Goal: Information Seeking & Learning: Check status

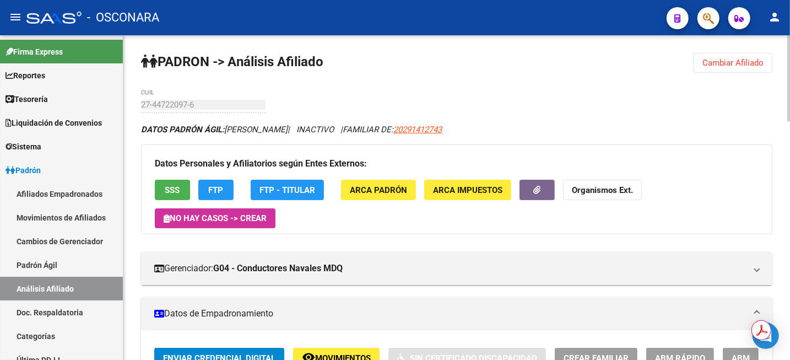
drag, startPoint x: 725, startPoint y: 62, endPoint x: 704, endPoint y: 63, distance: 21.0
click at [725, 63] on span "Cambiar Afiliado" at bounding box center [733, 63] width 61 height 10
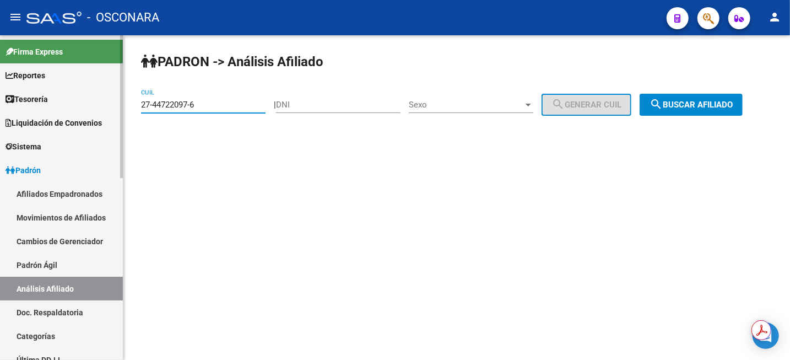
drag, startPoint x: 215, startPoint y: 105, endPoint x: 68, endPoint y: 109, distance: 147.8
click at [81, 110] on mat-sidenav-container "Firma Express Reportes Tablero de Control Ingresos Percibidos Análisis de todos…" at bounding box center [395, 197] width 790 height 325
paste input "0-33120641"
type input "20-33120641-6"
click at [696, 102] on span "search Buscar afiliado" at bounding box center [691, 105] width 83 height 10
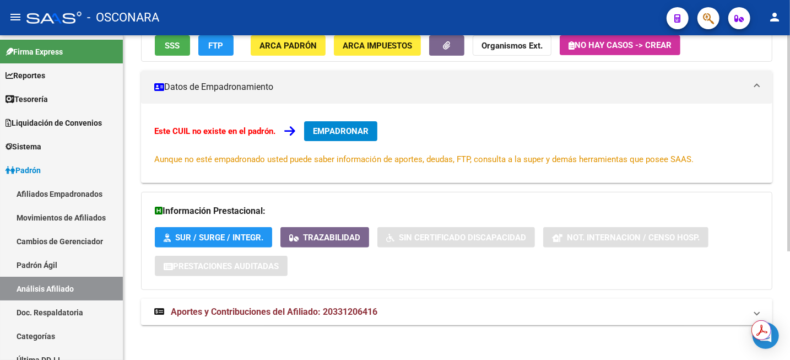
scroll to position [163, 0]
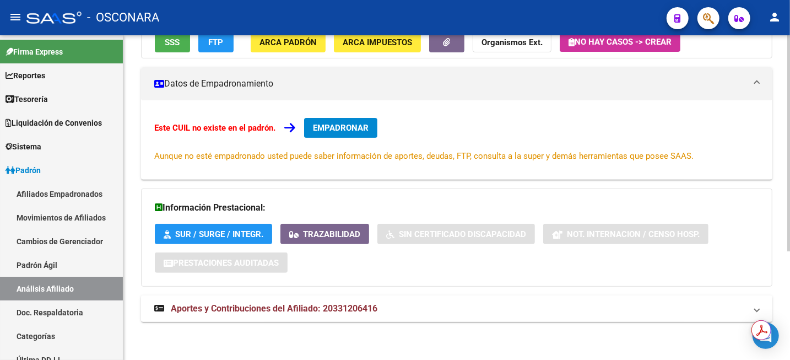
click at [324, 308] on span "Aportes y Contribuciones del Afiliado: 20331206416" at bounding box center [274, 308] width 207 height 10
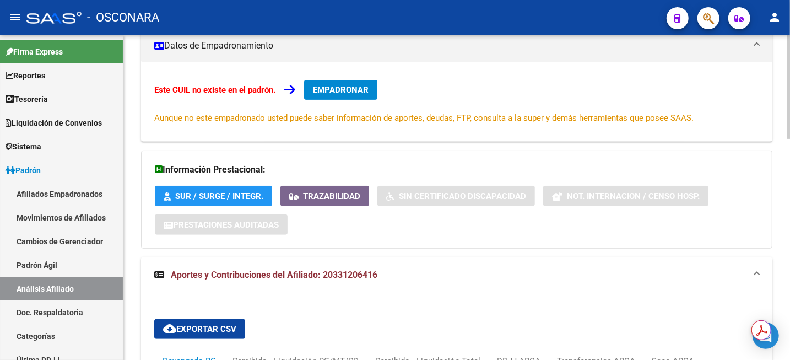
scroll to position [276, 0]
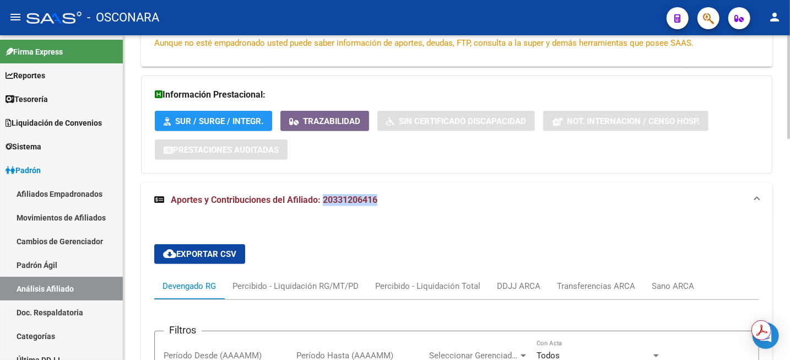
drag, startPoint x: 325, startPoint y: 201, endPoint x: 381, endPoint y: 206, distance: 55.8
click at [381, 206] on mat-panel-title "Aportes y Contribuciones del Afiliado: 20331206416" at bounding box center [450, 200] width 592 height 12
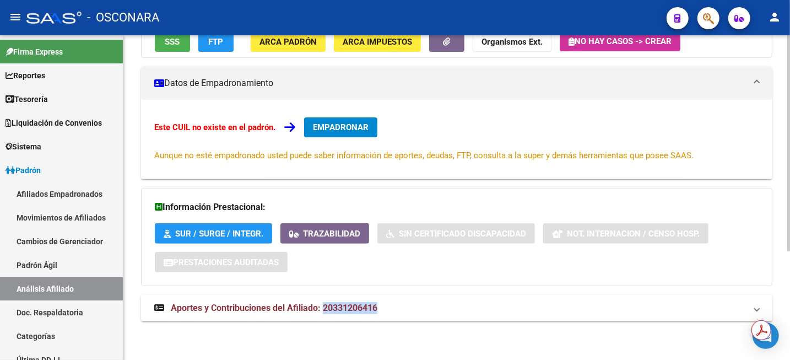
scroll to position [163, 0]
copy span "20331206416"
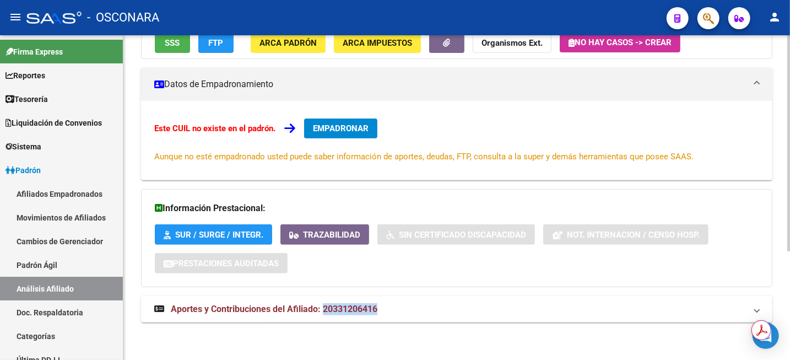
scroll to position [163, 0]
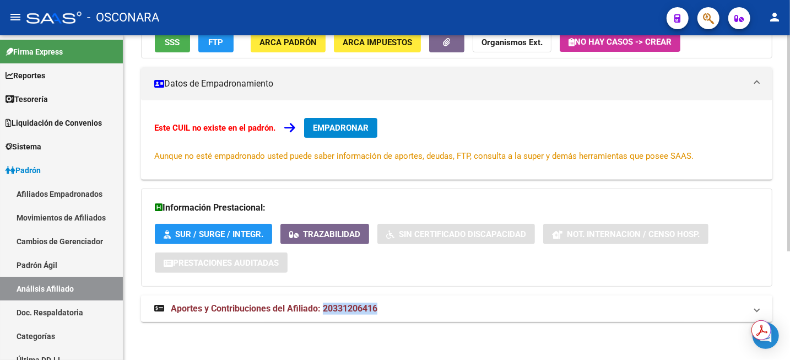
click at [345, 315] on mat-expansion-panel-header "Aportes y Contribuciones del Afiliado: 20331206416" at bounding box center [457, 308] width 632 height 26
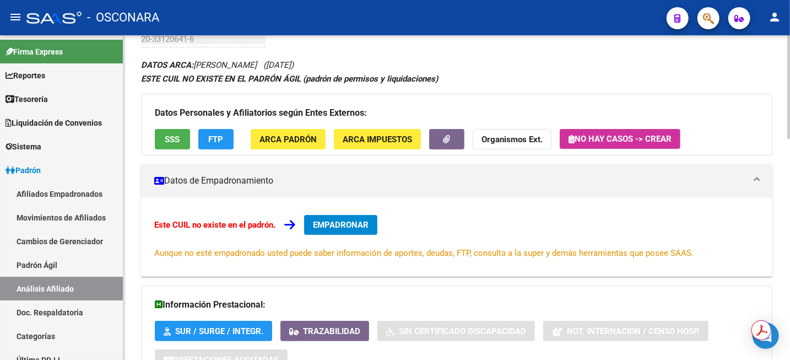
scroll to position [0, 0]
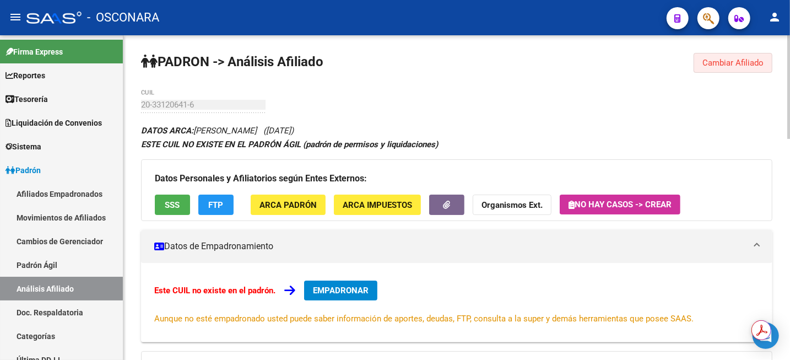
click at [760, 68] on button "Cambiar Afiliado" at bounding box center [733, 63] width 79 height 20
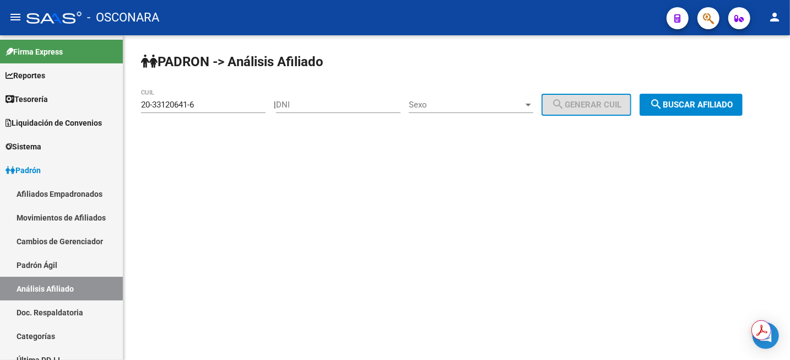
click at [347, 98] on div "DNI" at bounding box center [338, 101] width 125 height 24
click at [348, 107] on input "DNI" at bounding box center [338, 105] width 125 height 10
paste input "44692864"
type input "44692864"
click at [453, 107] on span "Sexo" at bounding box center [466, 105] width 115 height 10
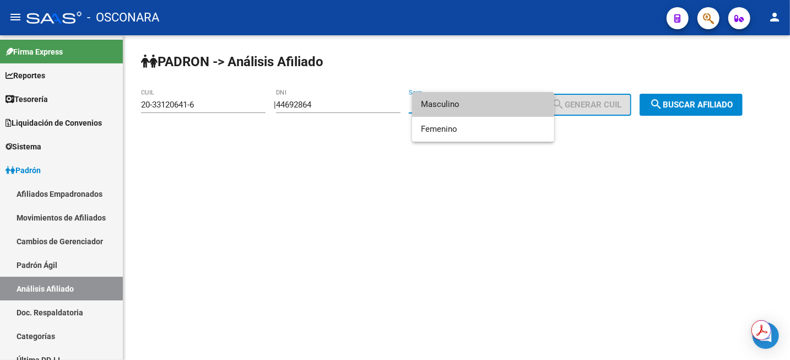
click at [453, 107] on span "Masculino" at bounding box center [483, 104] width 125 height 25
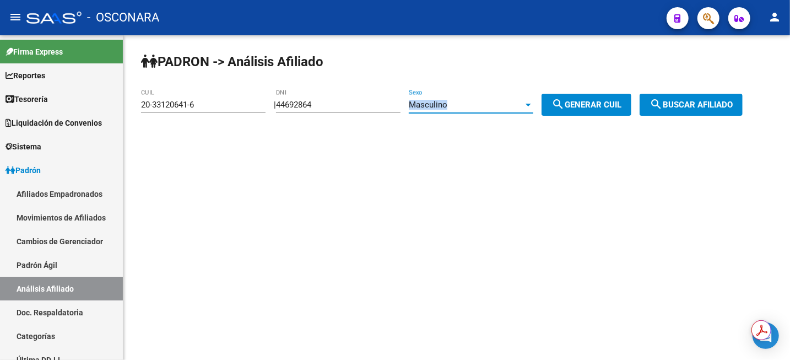
click at [448, 107] on span "Masculino" at bounding box center [428, 105] width 39 height 10
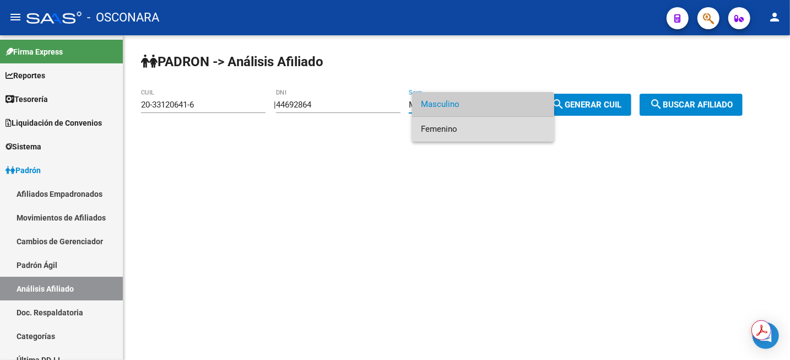
click at [445, 135] on span "Femenino" at bounding box center [483, 129] width 125 height 25
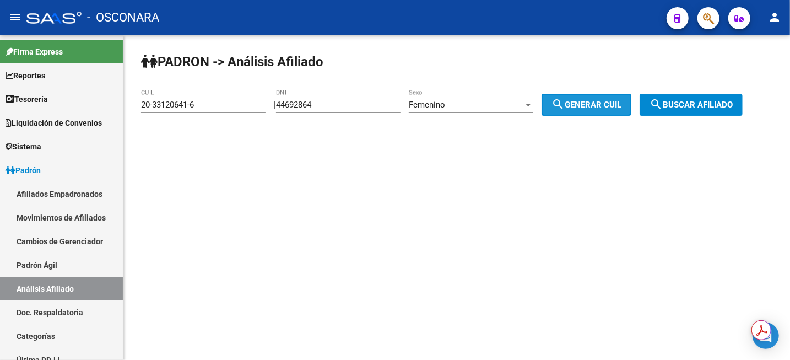
click at [611, 109] on span "search Generar CUIL" at bounding box center [587, 105] width 70 height 10
type input "27-44692864-9"
click at [686, 110] on button "search Buscar afiliado" at bounding box center [691, 105] width 103 height 22
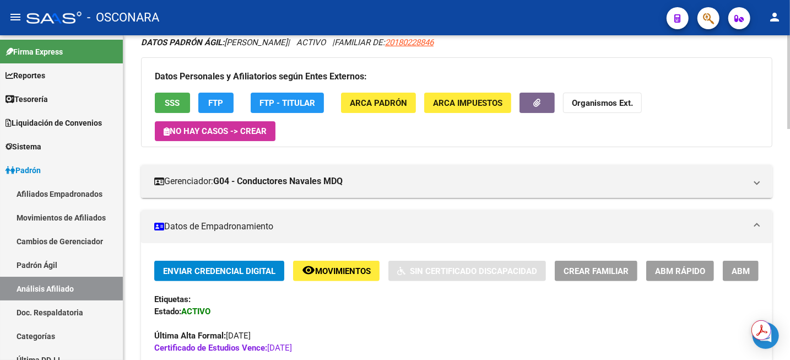
scroll to position [69, 0]
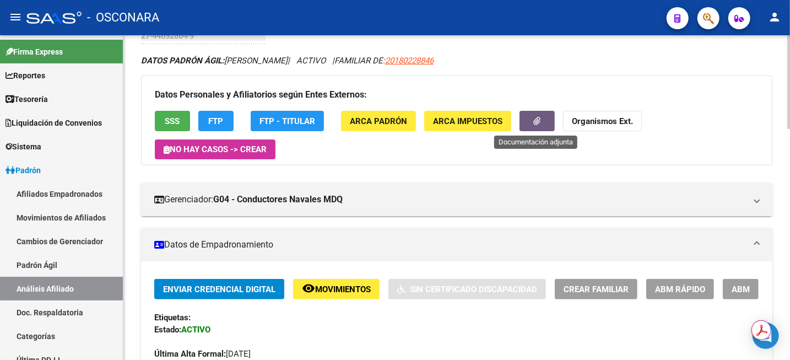
click at [541, 120] on button "button" at bounding box center [537, 121] width 35 height 20
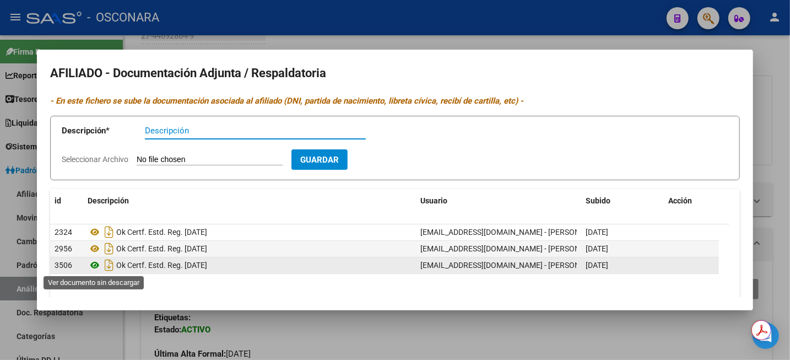
click at [95, 266] on icon at bounding box center [95, 264] width 14 height 13
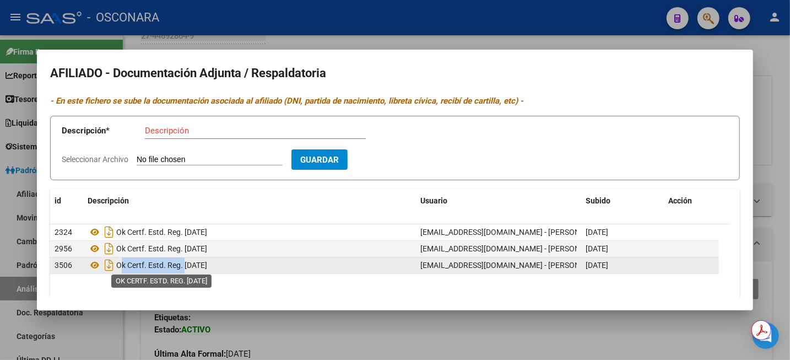
drag, startPoint x: 120, startPoint y: 265, endPoint x: 185, endPoint y: 268, distance: 65.1
click at [185, 268] on span "Ok Certf. Estd. Reg. 17/2/25" at bounding box center [161, 265] width 91 height 9
copy span "Ok Certf. Estd. Reg."
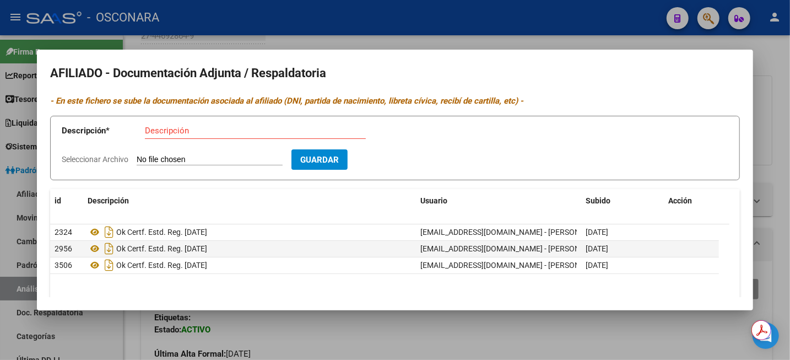
click at [169, 127] on input "Descripción" at bounding box center [255, 131] width 221 height 10
paste input "Ok Certf. Estd. Reg."
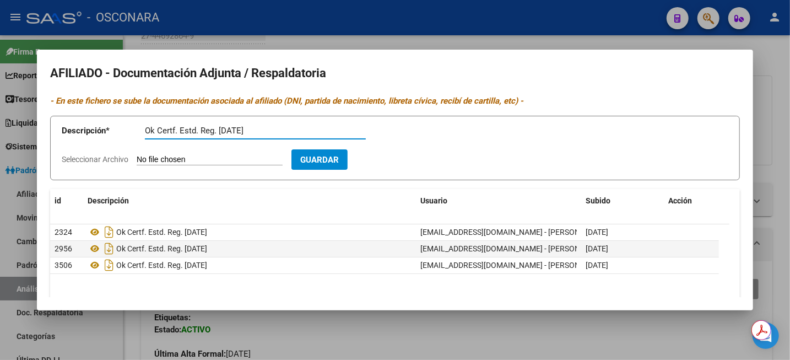
type input "Ok Certf. Estd. Reg. 18/08/25"
type input "C:\fakepath\WhatsApp Image 2025-08-18 at 12.32.32.jpeg"
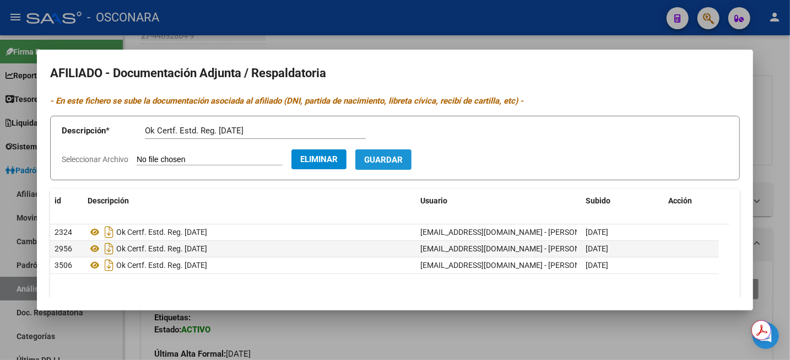
click at [403, 159] on span "Guardar" at bounding box center [383, 160] width 39 height 10
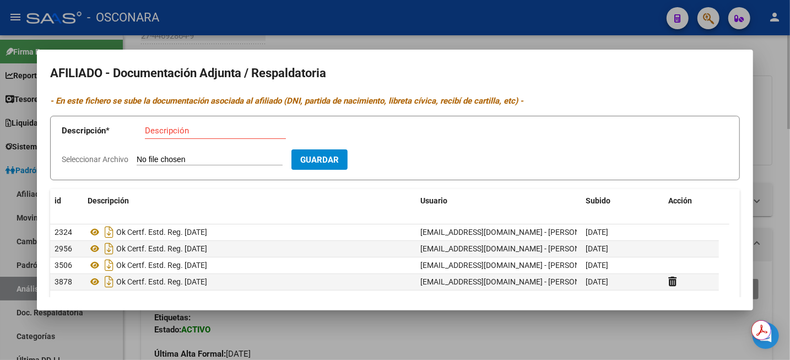
click at [779, 132] on div at bounding box center [395, 180] width 790 height 360
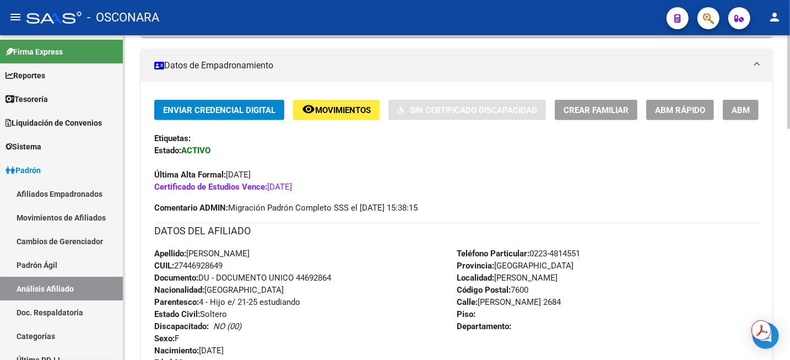
scroll to position [276, 0]
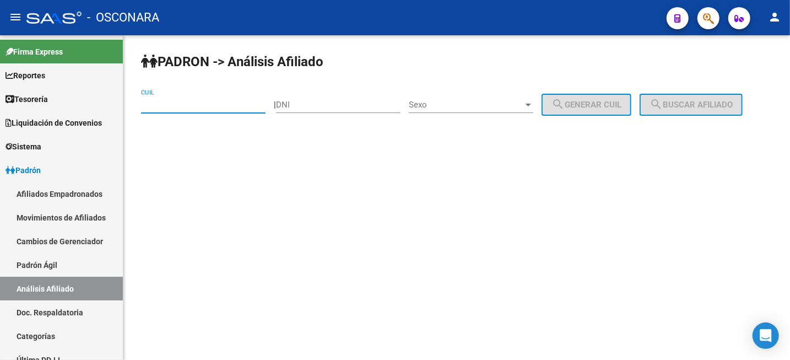
click at [202, 107] on input "CUIL" at bounding box center [203, 105] width 125 height 10
paste input "27-25389099-7"
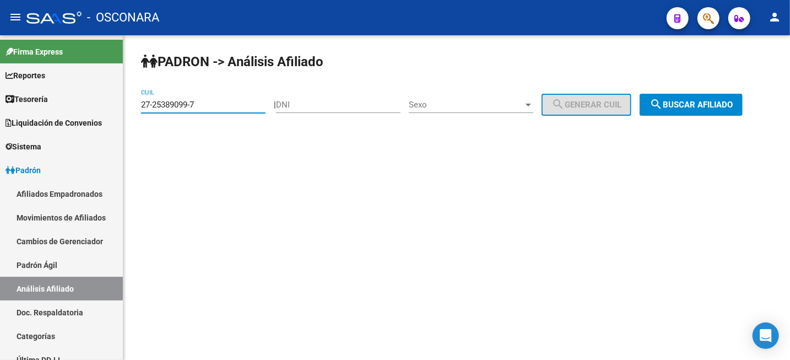
click at [732, 107] on span "search Buscar afiliado" at bounding box center [691, 105] width 83 height 10
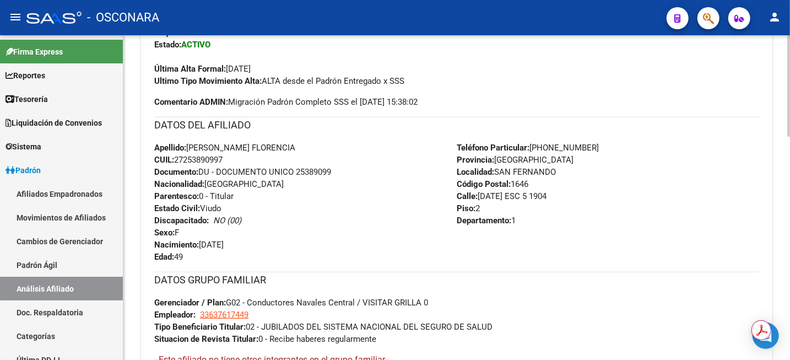
scroll to position [300, 0]
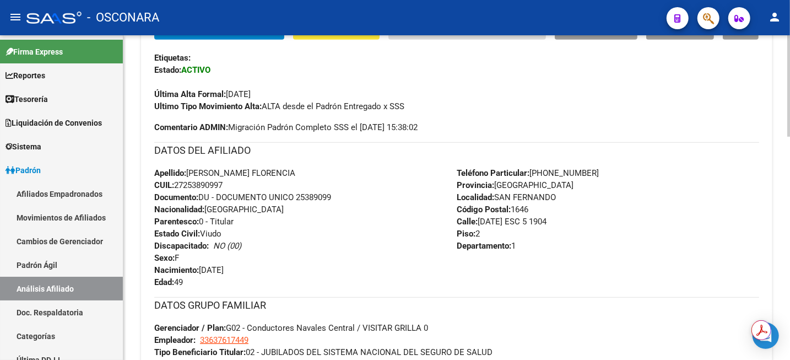
click at [197, 192] on strong "Documento:" at bounding box center [176, 197] width 44 height 10
click at [196, 188] on span "CUIL: 27253890997" at bounding box center [188, 185] width 68 height 10
copy span "27253890997"
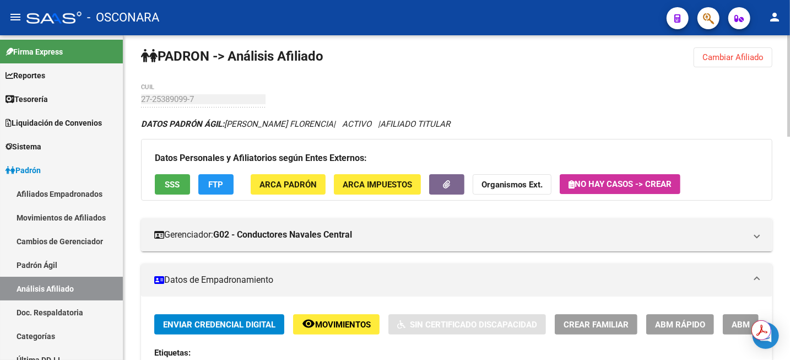
scroll to position [0, 0]
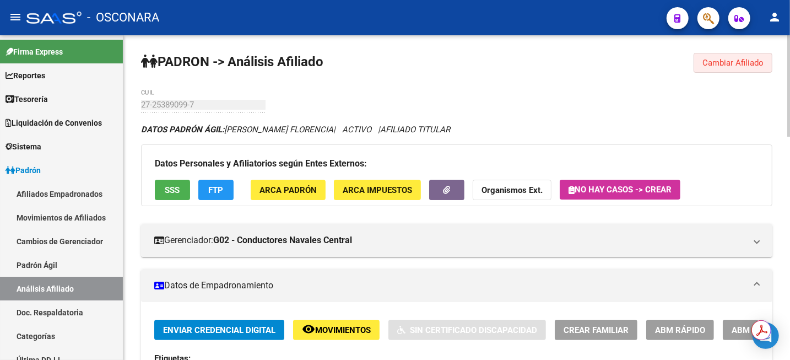
click at [715, 60] on span "Cambiar Afiliado" at bounding box center [733, 63] width 61 height 10
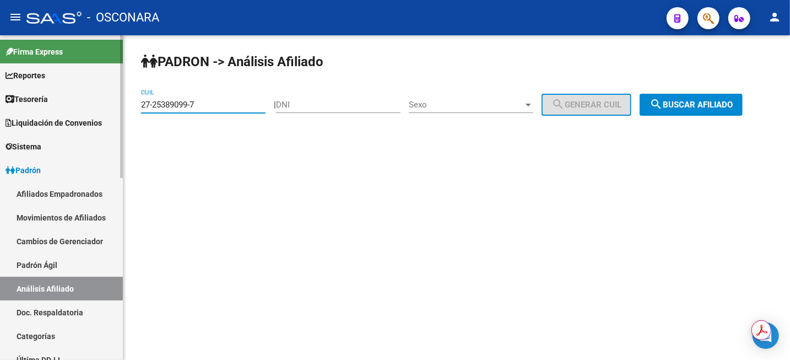
drag, startPoint x: 202, startPoint y: 107, endPoint x: 114, endPoint y: 89, distance: 89.9
click at [115, 89] on mat-sidenav-container "Firma Express Reportes Tablero de Control Ingresos Percibidos Análisis de todos…" at bounding box center [395, 197] width 790 height 325
paste input "47740792-2"
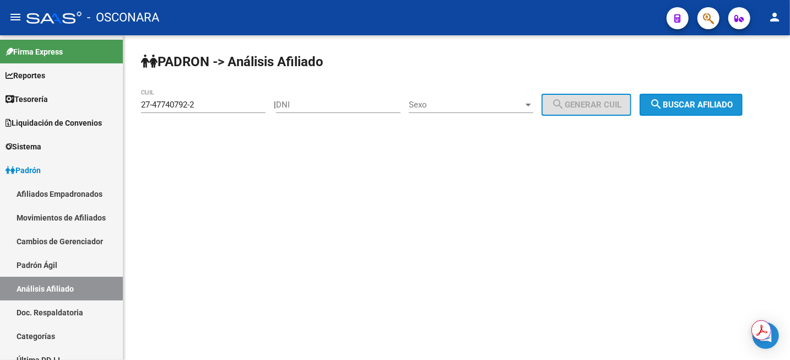
click at [714, 102] on span "search Buscar afiliado" at bounding box center [691, 105] width 83 height 10
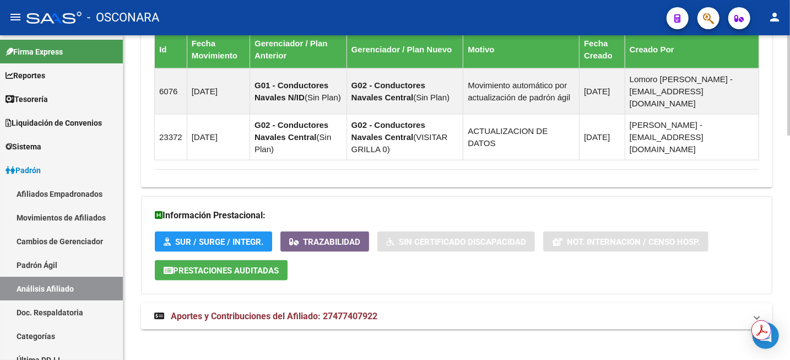
scroll to position [726, 0]
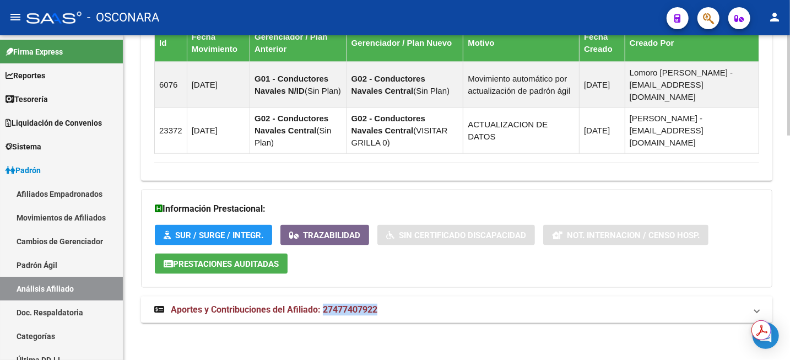
drag, startPoint x: 389, startPoint y: 312, endPoint x: 325, endPoint y: 306, distance: 64.2
click at [325, 306] on mat-panel-title "Aportes y Contribuciones del Afiliado: 27477407922" at bounding box center [450, 310] width 592 height 12
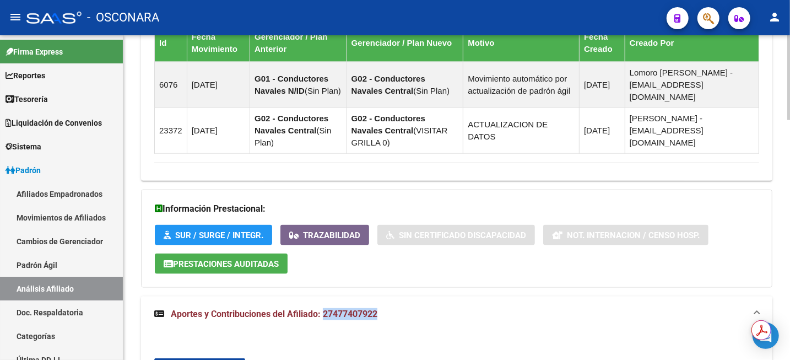
copy span "27477407922"
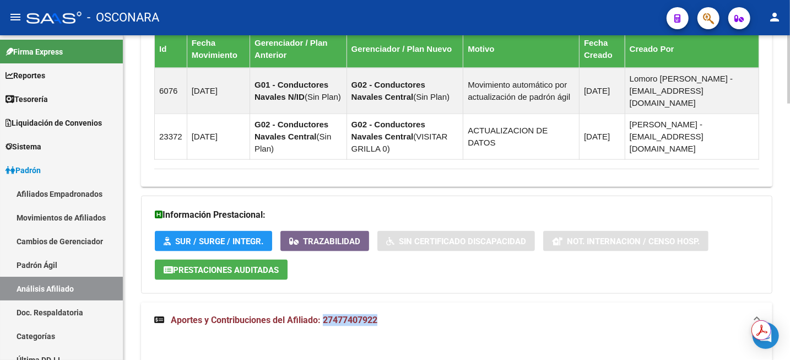
drag, startPoint x: 785, startPoint y: 212, endPoint x: 789, endPoint y: 42, distance: 169.8
click at [789, 42] on div "PADRON -> Análisis Afiliado Cambiar Afiliado 27-47740792-2 CUIL DATOS PADRÓN ÁG…" at bounding box center [458, 84] width 670 height 1536
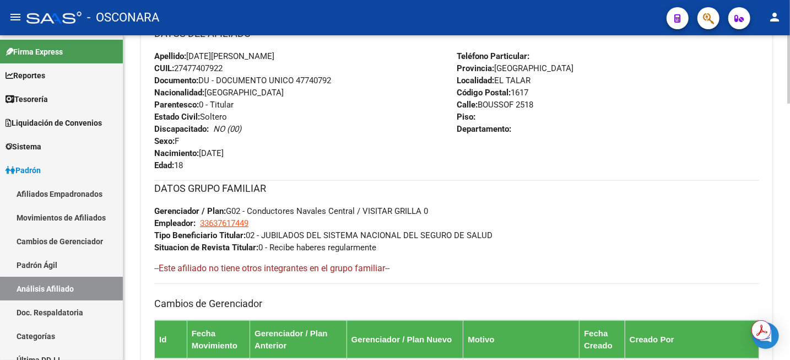
scroll to position [0, 0]
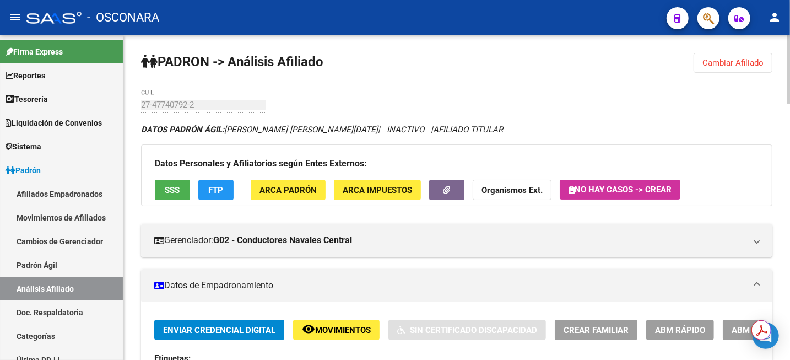
click at [789, 28] on div "menu - OSCONARA person Firma Express Reportes Tablero de Control Ingresos Perci…" at bounding box center [395, 180] width 790 height 360
click at [736, 60] on span "Cambiar Afiliado" at bounding box center [733, 63] width 61 height 10
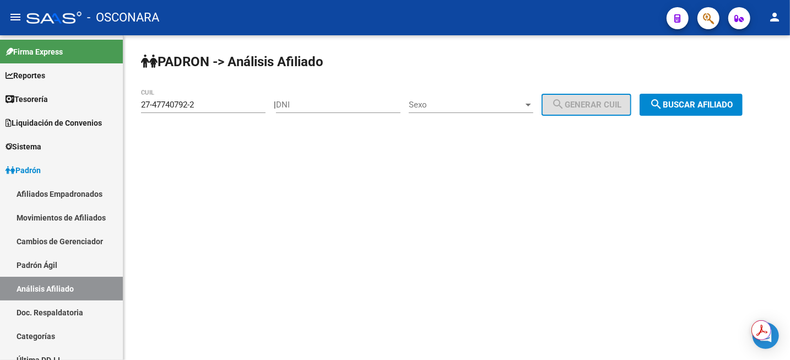
click at [236, 99] on div "27-47740792-2 CUIL" at bounding box center [203, 101] width 125 height 24
click at [244, 106] on input "27-47740792-2" at bounding box center [203, 105] width 125 height 10
click at [240, 114] on div "27-47740792-2 CUIL" at bounding box center [203, 106] width 125 height 34
click at [228, 107] on input "27-47740792-2" at bounding box center [203, 105] width 125 height 10
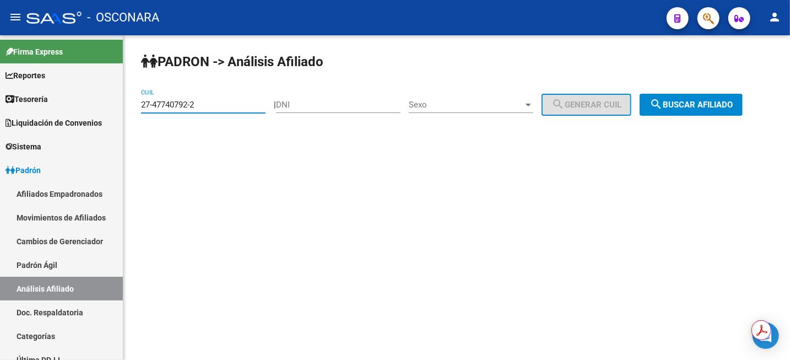
click at [228, 107] on input "27-47740792-2" at bounding box center [203, 105] width 125 height 10
click at [663, 102] on mat-icon "search" at bounding box center [656, 104] width 13 height 13
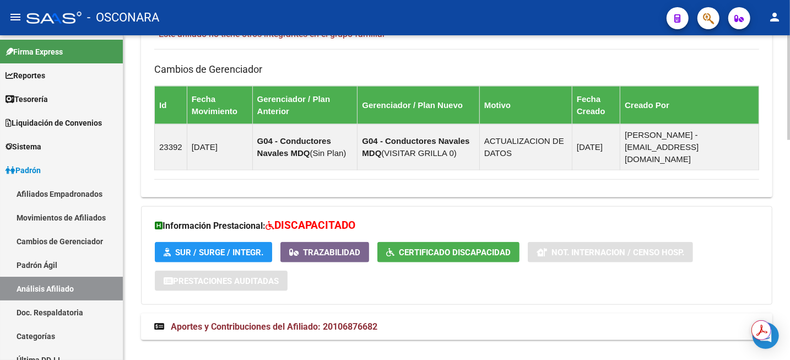
scroll to position [681, 0]
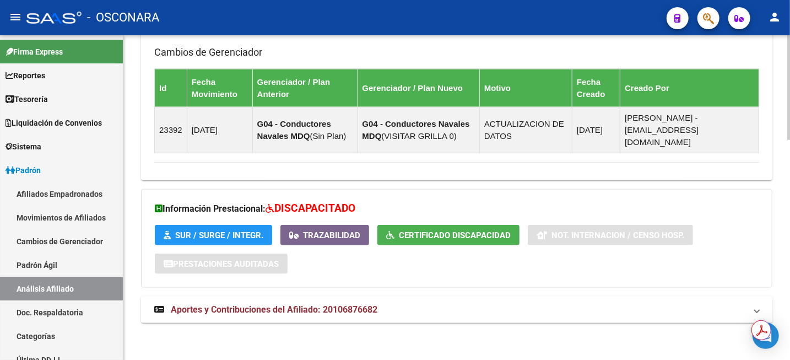
click at [342, 301] on mat-expansion-panel-header "Aportes y Contribuciones del Afiliado: 20106876682" at bounding box center [457, 310] width 632 height 26
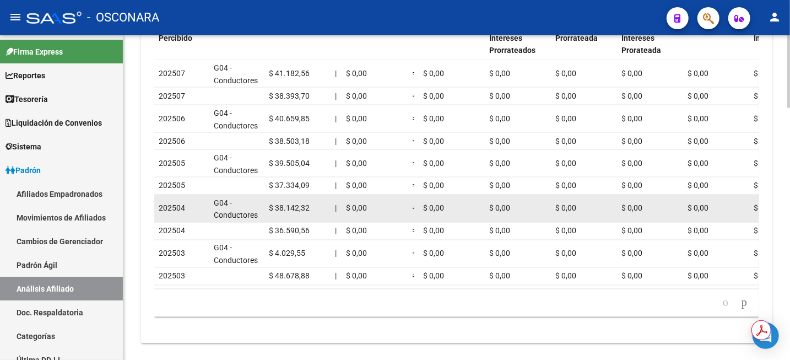
scroll to position [1026, 0]
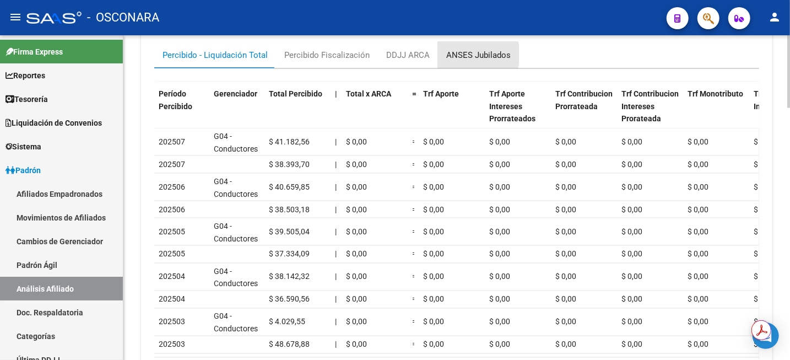
click at [469, 53] on div "ANSES Jubilados" at bounding box center [478, 55] width 64 height 12
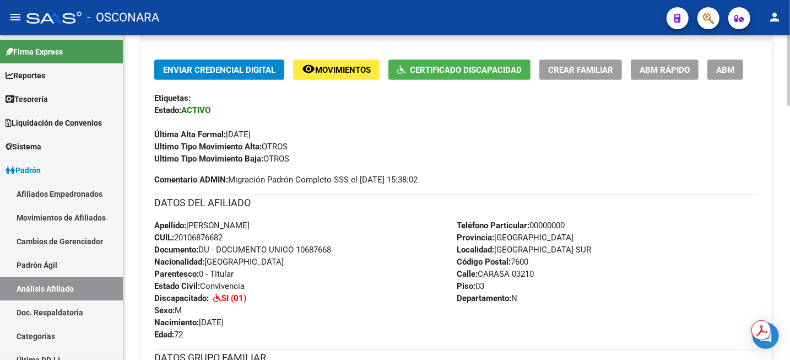
scroll to position [276, 0]
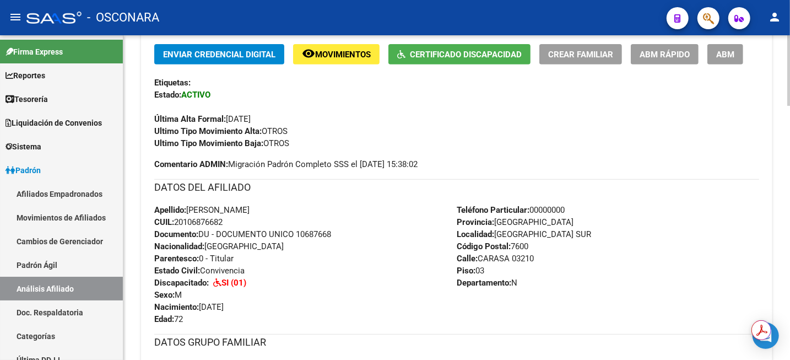
click at [202, 220] on span "CUIL: 20106876682" at bounding box center [188, 222] width 68 height 10
copy span "20106876682"
click at [312, 234] on span "Documento: DU - DOCUMENTO UNICO 10687668" at bounding box center [242, 234] width 177 height 10
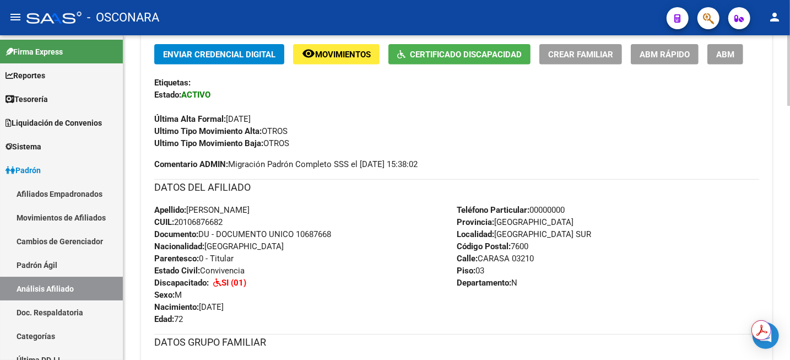
click at [312, 234] on span "Documento: DU - DOCUMENTO UNICO 10687668" at bounding box center [242, 234] width 177 height 10
copy span "10687668"
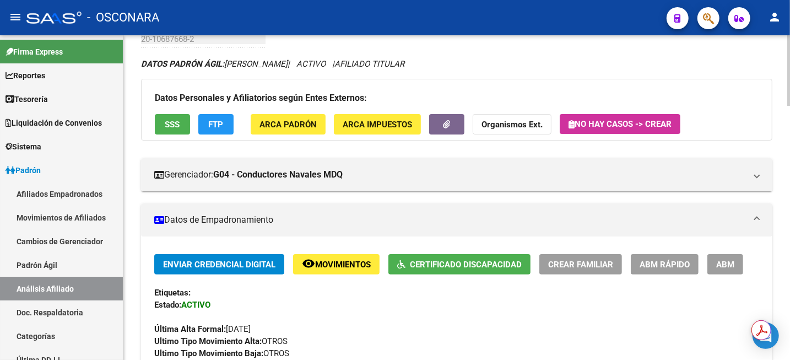
scroll to position [0, 0]
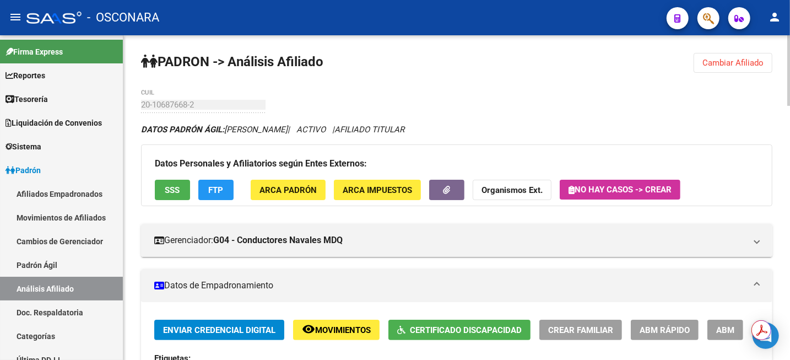
drag, startPoint x: 249, startPoint y: 130, endPoint x: 317, endPoint y: 125, distance: 69.0
click at [317, 125] on icon "DATOS [PERSON_NAME]: [PERSON_NAME] | ACTIVO | AFILIADO TITULAR" at bounding box center [272, 130] width 263 height 10
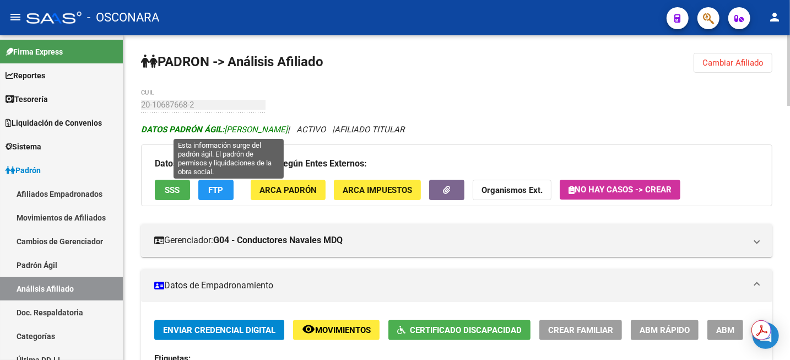
copy span "[PERSON_NAME]"
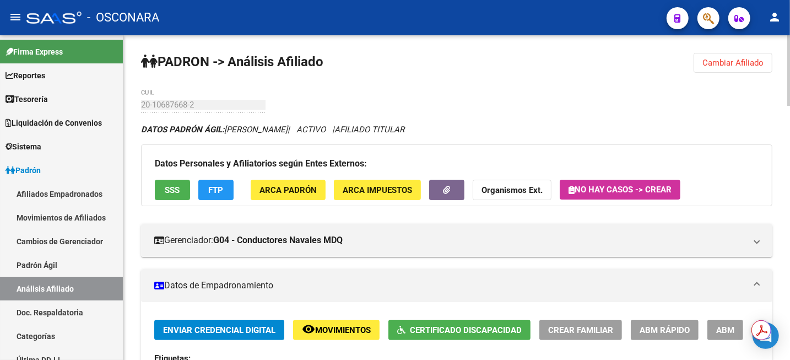
click at [742, 61] on span "Cambiar Afiliado" at bounding box center [733, 63] width 61 height 10
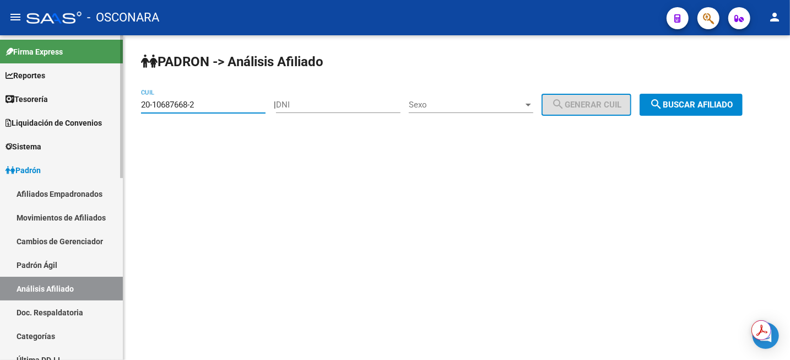
drag, startPoint x: 217, startPoint y: 109, endPoint x: 101, endPoint y: 109, distance: 115.7
click at [101, 109] on mat-sidenav-container "Firma Express Reportes Tablero de Control Ingresos Percibidos Análisis de todos…" at bounding box center [395, 197] width 790 height 325
paste input "31018167-7"
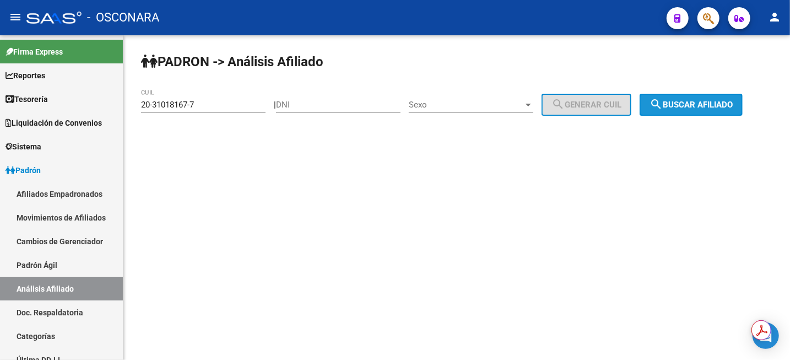
click at [691, 104] on span "search Buscar afiliado" at bounding box center [691, 105] width 83 height 10
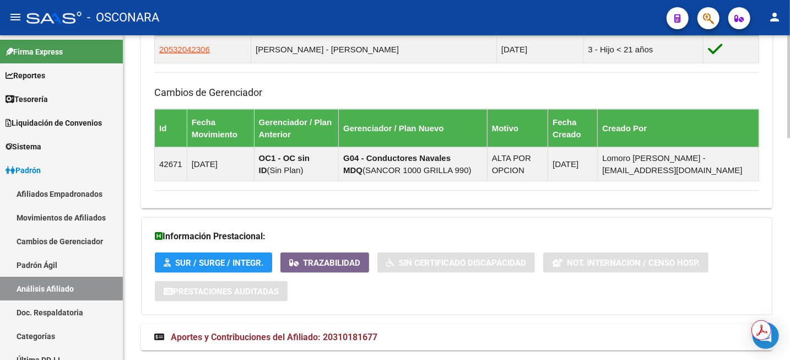
scroll to position [697, 0]
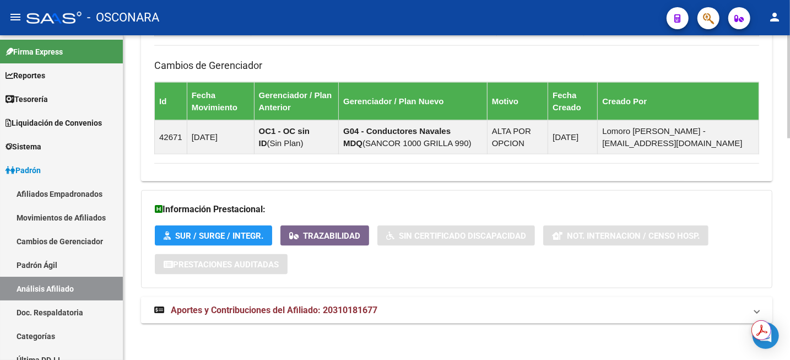
click at [303, 317] on mat-expansion-panel-header "Aportes y Contribuciones del Afiliado: 20310181677" at bounding box center [457, 310] width 632 height 26
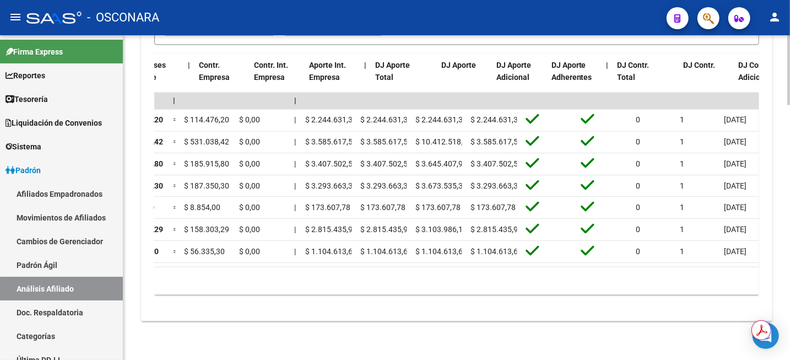
scroll to position [0, 0]
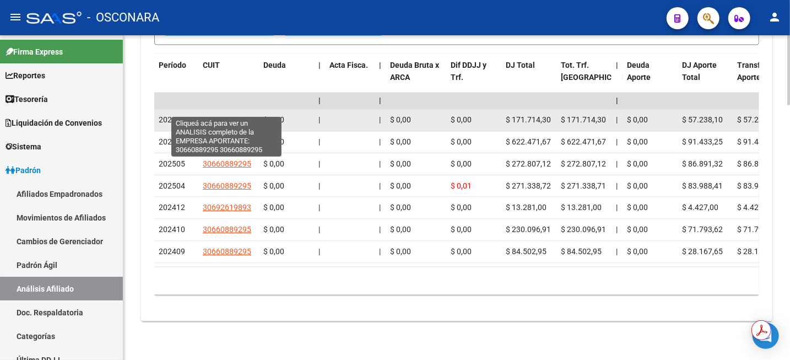
click at [223, 116] on span "30660889295" at bounding box center [227, 120] width 48 height 9
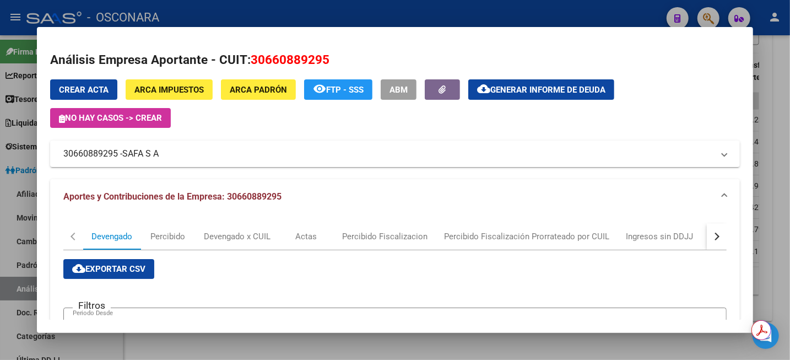
click at [789, 105] on div at bounding box center [395, 180] width 790 height 360
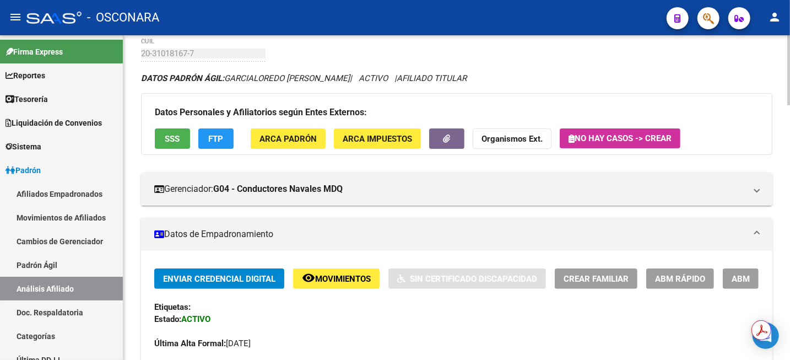
scroll to position [11, 0]
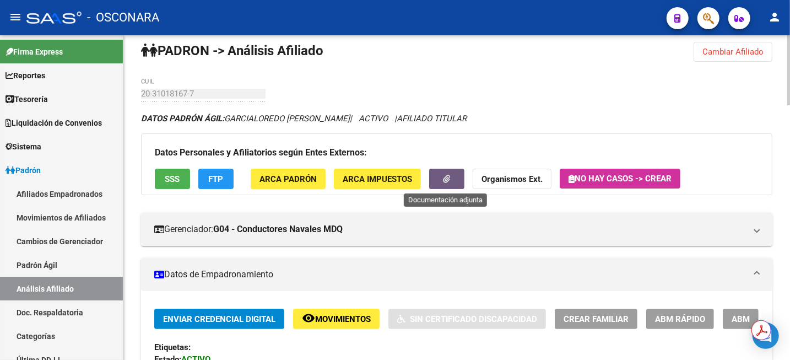
click at [444, 175] on icon "button" at bounding box center [447, 179] width 7 height 8
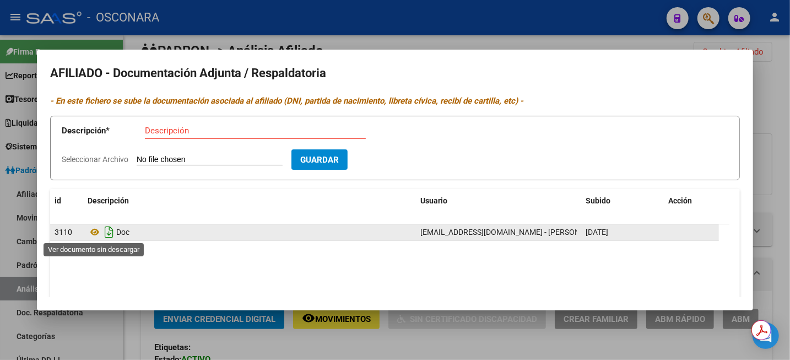
drag, startPoint x: 93, startPoint y: 232, endPoint x: 102, endPoint y: 232, distance: 8.8
click at [94, 232] on icon at bounding box center [95, 231] width 14 height 13
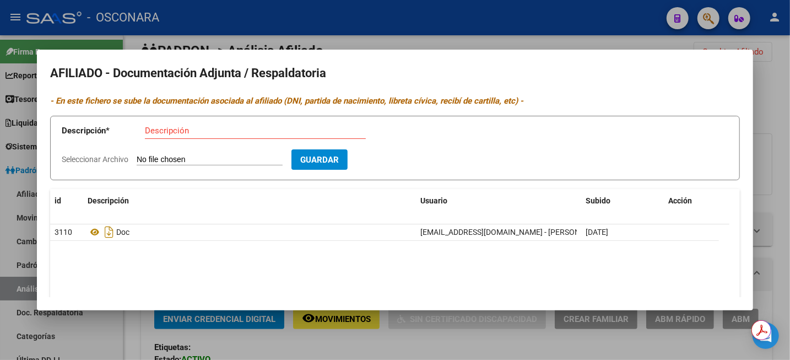
click at [789, 110] on div at bounding box center [395, 180] width 790 height 360
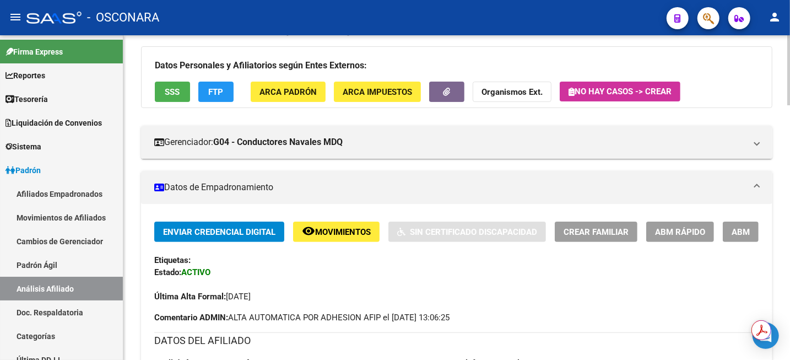
scroll to position [149, 0]
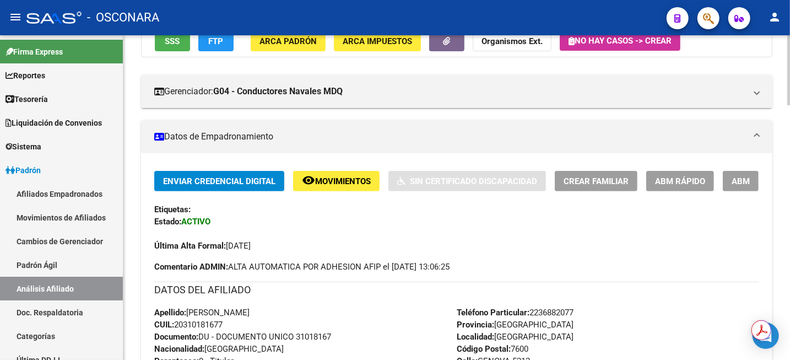
click at [208, 327] on span "CUIL: 20310181677" at bounding box center [188, 325] width 68 height 10
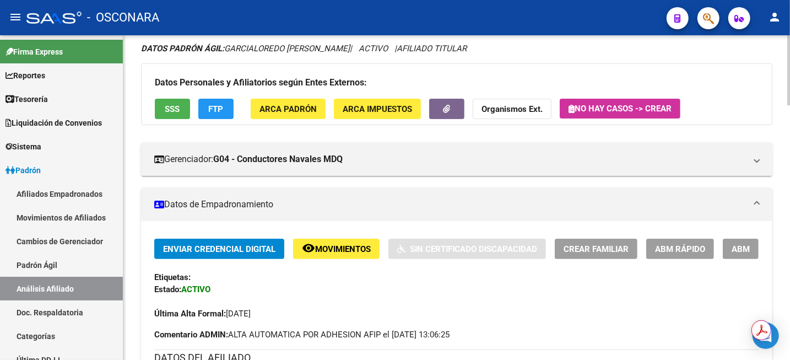
scroll to position [138, 0]
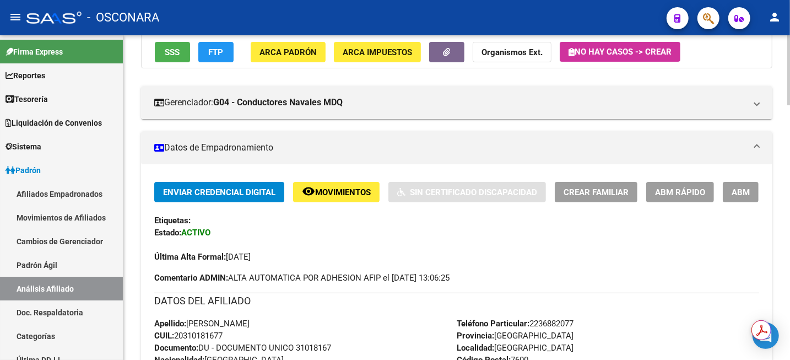
click at [202, 332] on span "CUIL: 20310181677" at bounding box center [188, 336] width 68 height 10
copy span "20310181677"
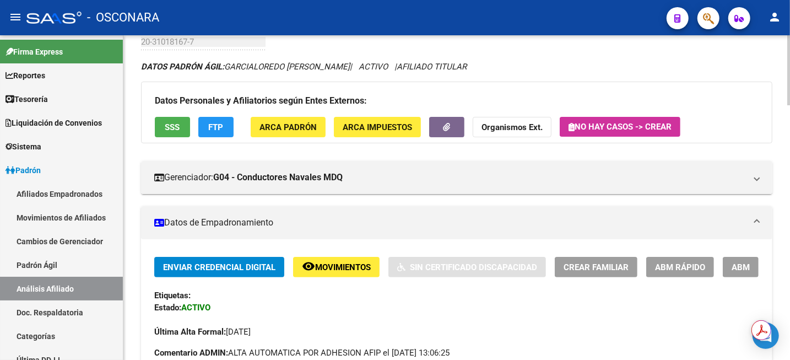
scroll to position [0, 0]
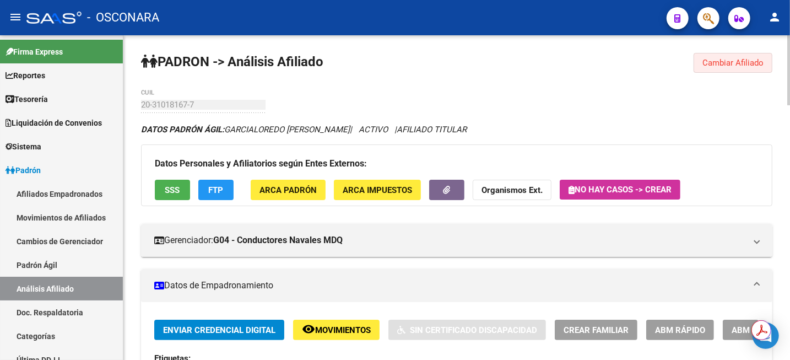
click at [735, 65] on span "Cambiar Afiliado" at bounding box center [733, 63] width 61 height 10
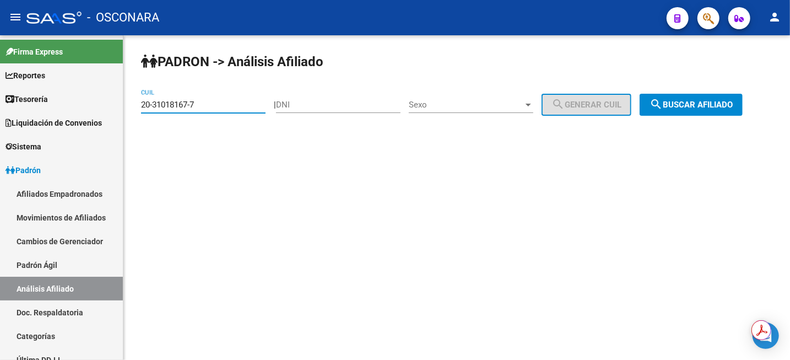
drag, startPoint x: 227, startPoint y: 104, endPoint x: 137, endPoint y: 96, distance: 90.1
click at [137, 96] on div "PADRON -> Análisis Afiliado 20-31018167-7 CUIL | DNI Sexo Sexo search Generar C…" at bounding box center [456, 93] width 667 height 116
paste input "1-965070"
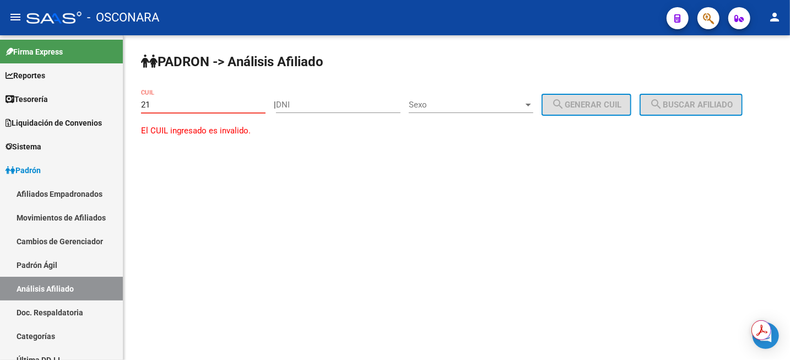
type input "2"
click at [348, 111] on div "DNI" at bounding box center [338, 101] width 125 height 24
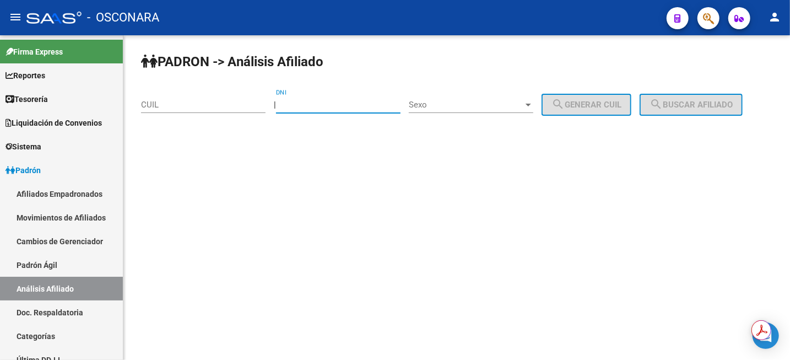
paste input "21965070"
type input "21965070"
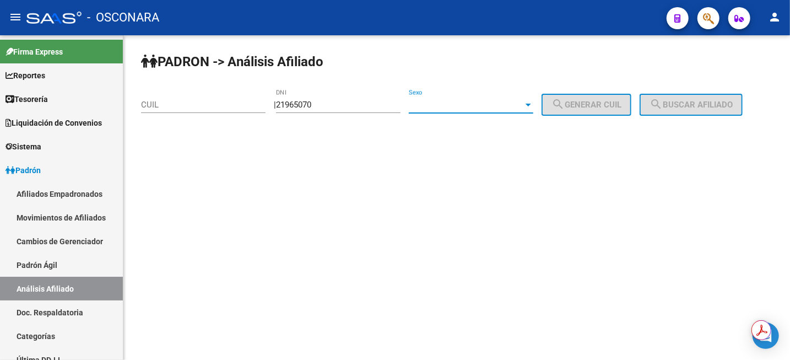
click at [463, 104] on span "Sexo" at bounding box center [466, 105] width 115 height 10
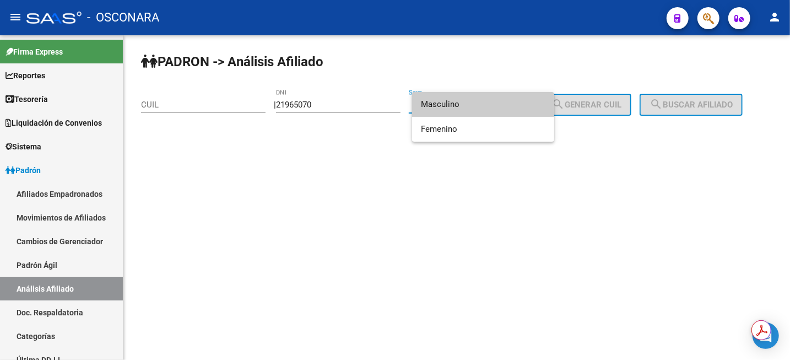
click at [469, 104] on span "Masculino" at bounding box center [483, 104] width 125 height 25
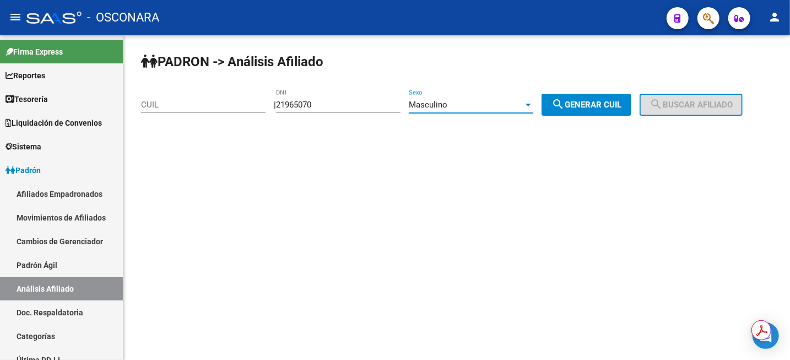
click at [594, 109] on span "search Generar CUIL" at bounding box center [587, 105] width 70 height 10
type input "20-21965070-2"
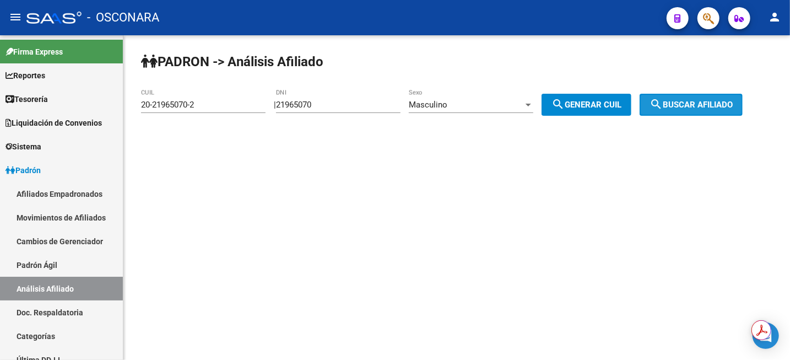
click at [663, 105] on mat-icon "search" at bounding box center [656, 104] width 13 height 13
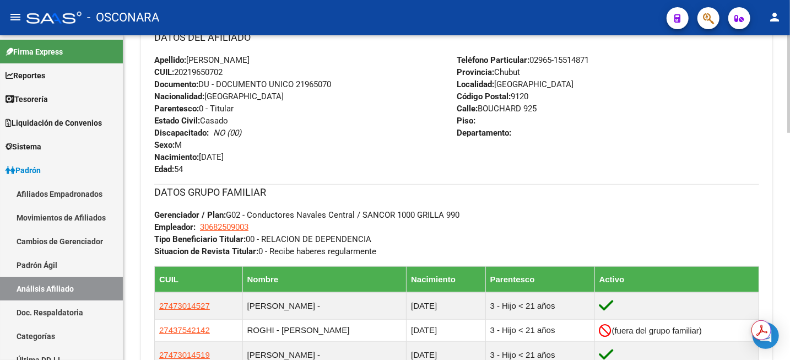
scroll to position [551, 0]
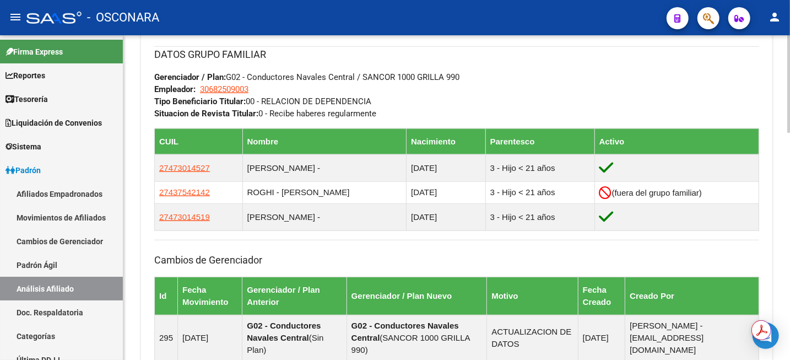
click at [713, 67] on div "DATOS GRUPO FAMILIAR Gerenciador / Plan: G02 - Conductores Navales Central / SA…" at bounding box center [456, 82] width 605 height 73
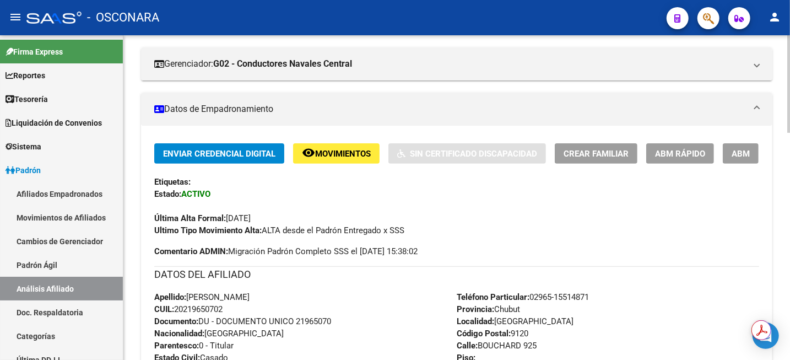
scroll to position [0, 0]
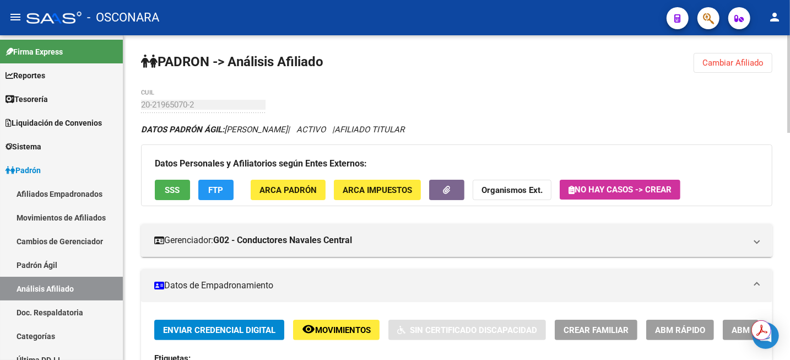
click at [736, 64] on span "Cambiar Afiliado" at bounding box center [733, 63] width 61 height 10
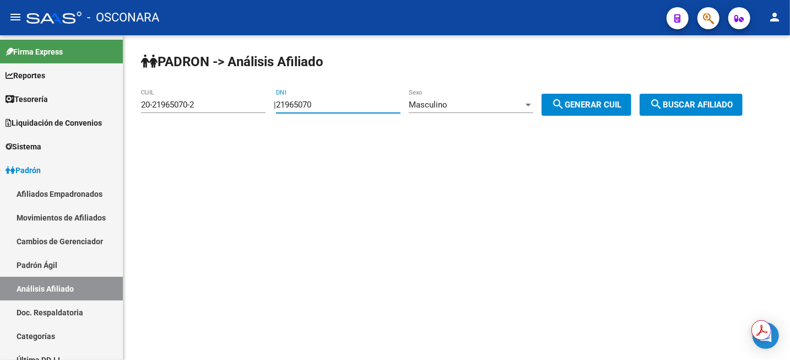
click at [331, 106] on input "21965070" at bounding box center [338, 105] width 125 height 10
paste input "2139254"
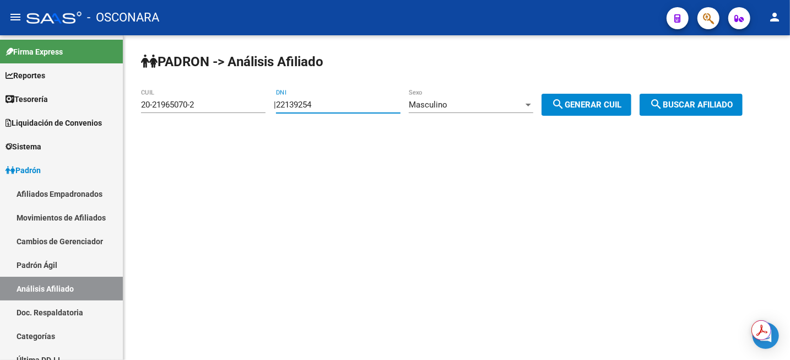
type input "22139254"
click at [524, 106] on div "Masculino" at bounding box center [466, 105] width 115 height 10
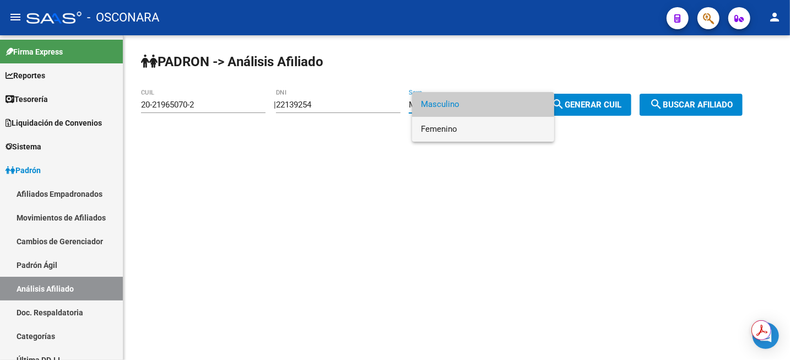
click at [508, 134] on span "Femenino" at bounding box center [483, 129] width 125 height 25
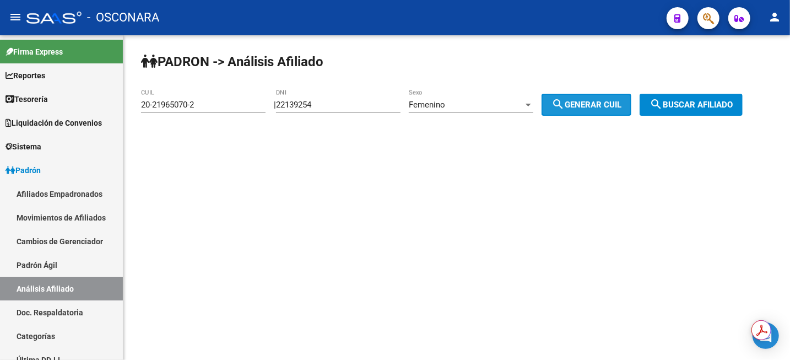
click at [584, 110] on span "search Generar CUIL" at bounding box center [587, 105] width 70 height 10
click at [584, 104] on span "search Generar CUIL" at bounding box center [587, 105] width 70 height 10
click at [724, 105] on span "search Buscar afiliado" at bounding box center [691, 105] width 83 height 10
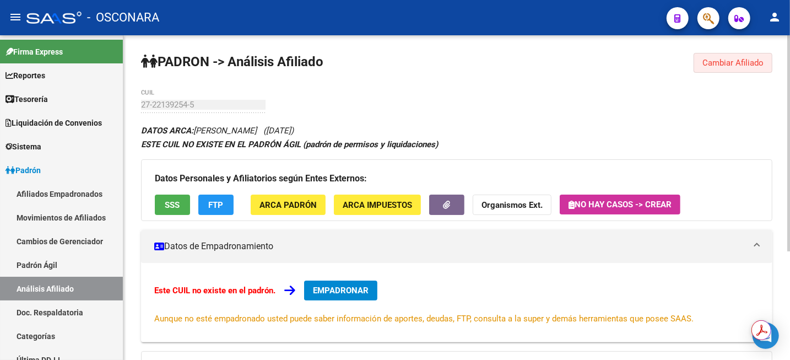
click at [716, 66] on span "Cambiar Afiliado" at bounding box center [733, 63] width 61 height 10
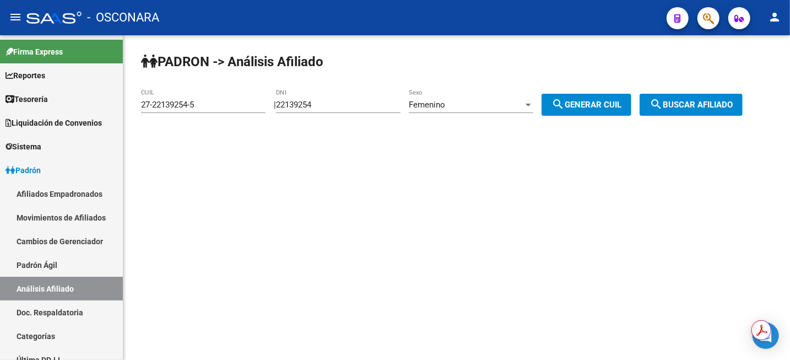
click at [241, 109] on input "27-22139254-5" at bounding box center [203, 105] width 125 height 10
paste input "0-16766982"
click at [700, 109] on span "search Buscar afiliado" at bounding box center [691, 105] width 83 height 10
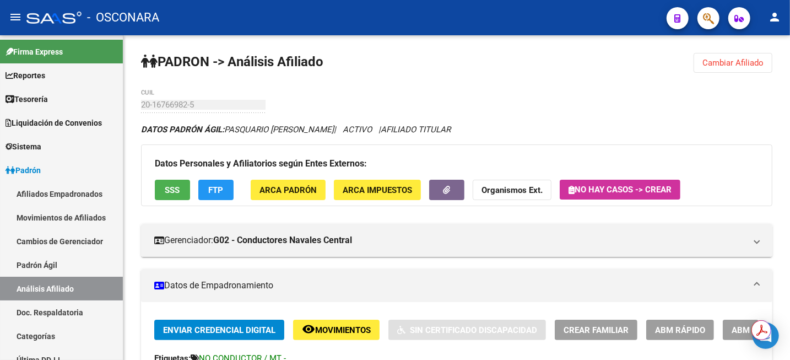
click at [755, 62] on span "Cambiar Afiliado" at bounding box center [733, 63] width 61 height 10
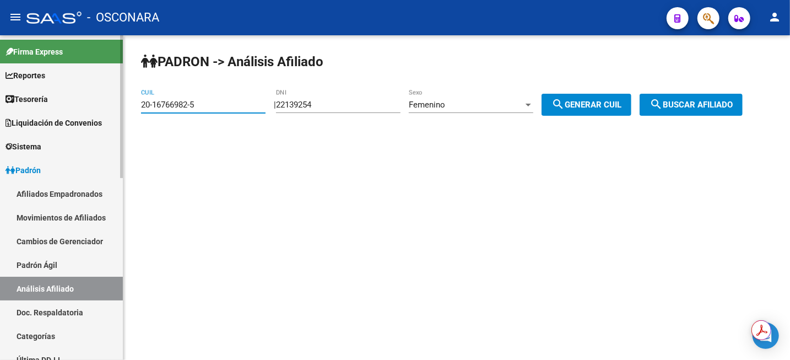
drag, startPoint x: 221, startPoint y: 109, endPoint x: 120, endPoint y: 109, distance: 100.9
click at [120, 109] on mat-sidenav-container "Firma Express Reportes Tablero de Control Ingresos Percibidos Análisis de todos…" at bounding box center [395, 197] width 790 height 325
paste input "34609515-7"
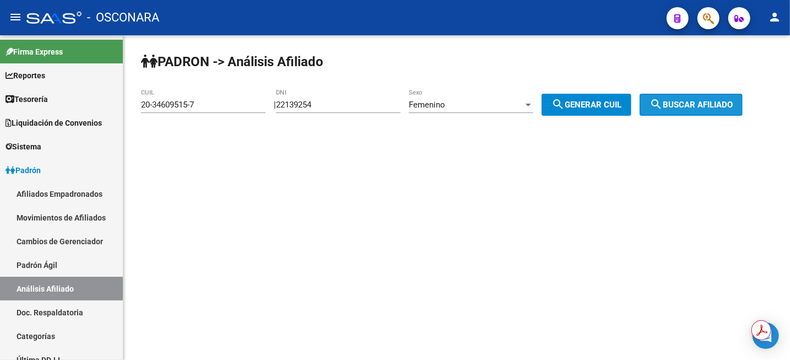
click at [676, 110] on button "search Buscar afiliado" at bounding box center [691, 105] width 103 height 22
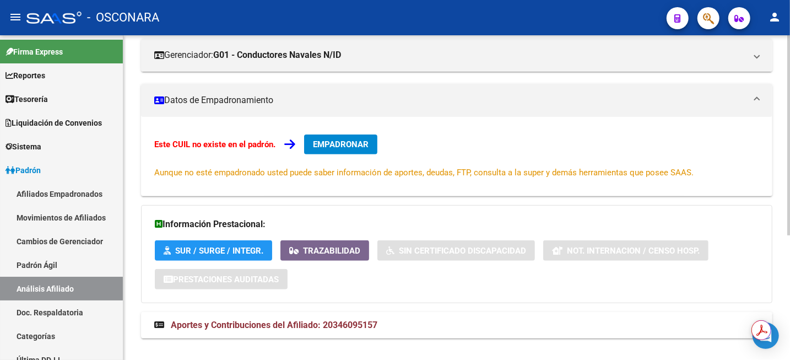
scroll to position [202, 0]
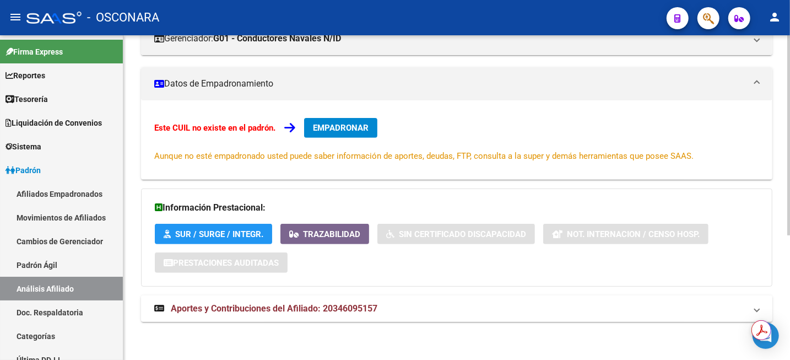
click at [374, 309] on span "Aportes y Contribuciones del Afiliado: 20346095157" at bounding box center [274, 308] width 207 height 10
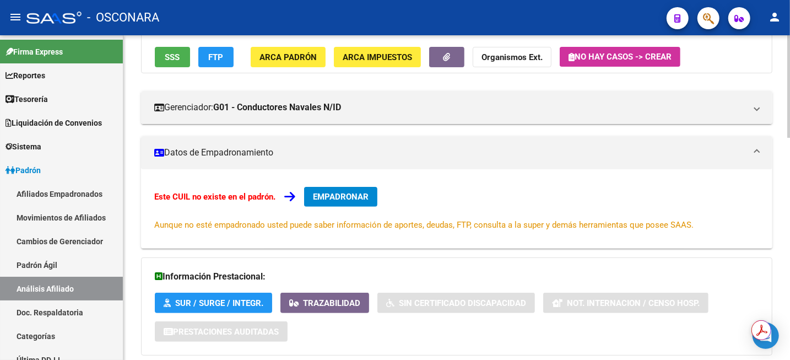
scroll to position [0, 0]
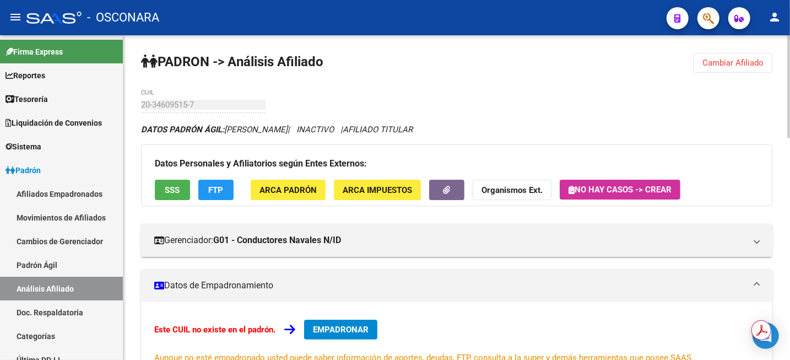
click at [735, 61] on span "Cambiar Afiliado" at bounding box center [733, 63] width 61 height 10
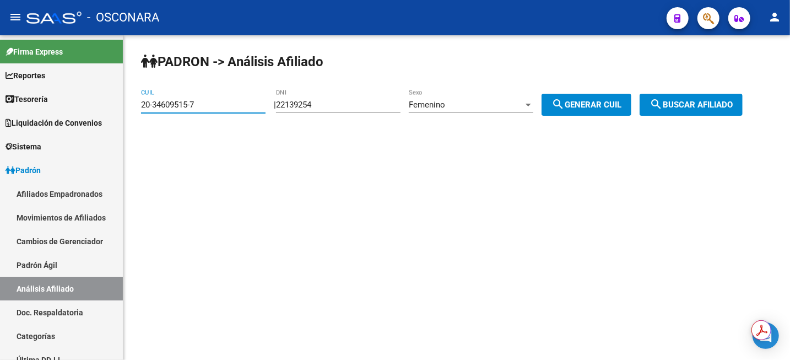
drag, startPoint x: 202, startPoint y: 103, endPoint x: 144, endPoint y: 102, distance: 58.4
click at [144, 103] on input "20-34609515-7" at bounding box center [203, 105] width 125 height 10
type input "2"
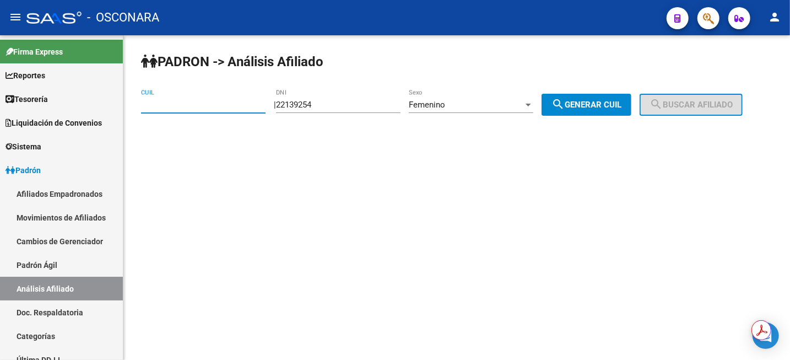
paste input "23-21654079-4"
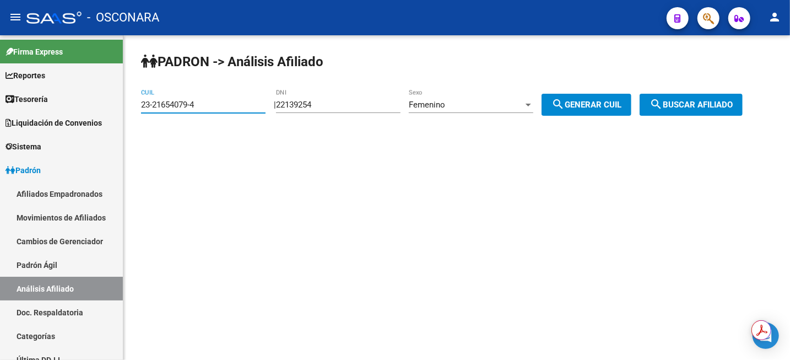
type input "23-21654079-4"
click at [699, 110] on span "search Buscar afiliado" at bounding box center [691, 105] width 83 height 10
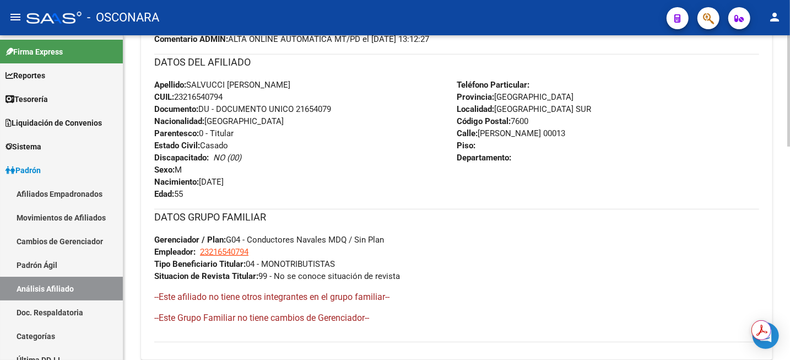
scroll to position [72, 0]
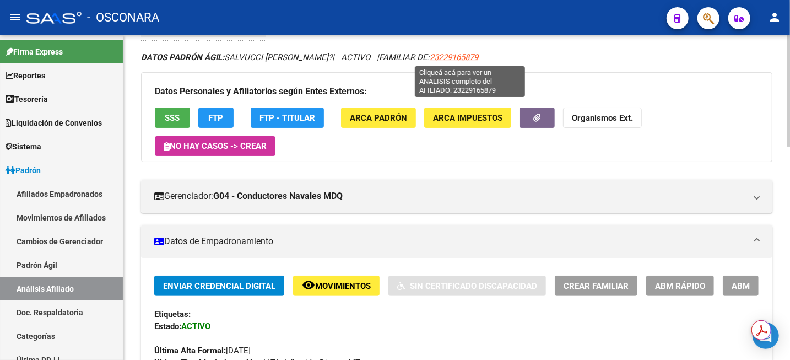
click at [467, 55] on span "23229165879" at bounding box center [454, 57] width 48 height 10
type textarea "23229165879"
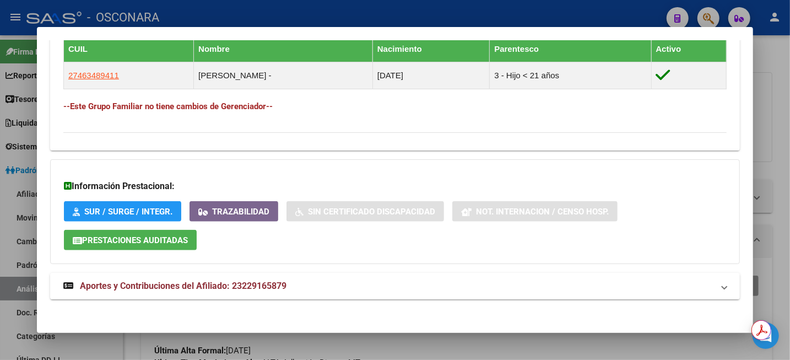
scroll to position [624, 0]
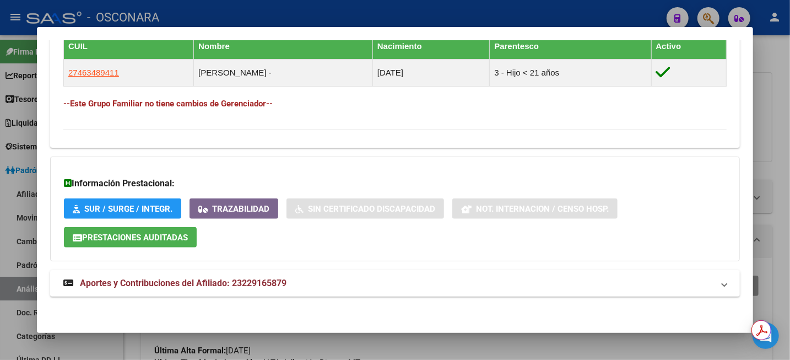
click at [775, 134] on div at bounding box center [395, 180] width 790 height 360
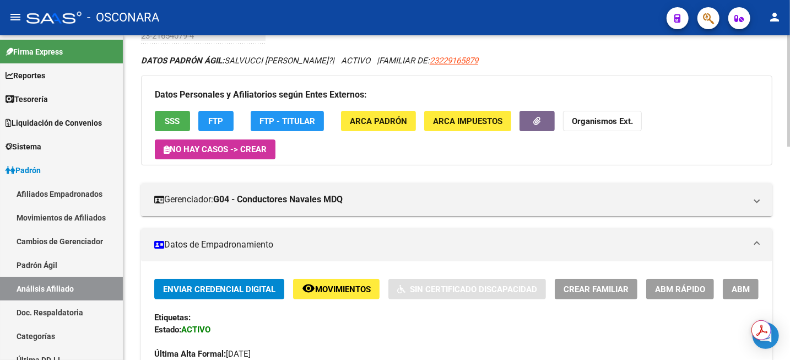
scroll to position [0, 0]
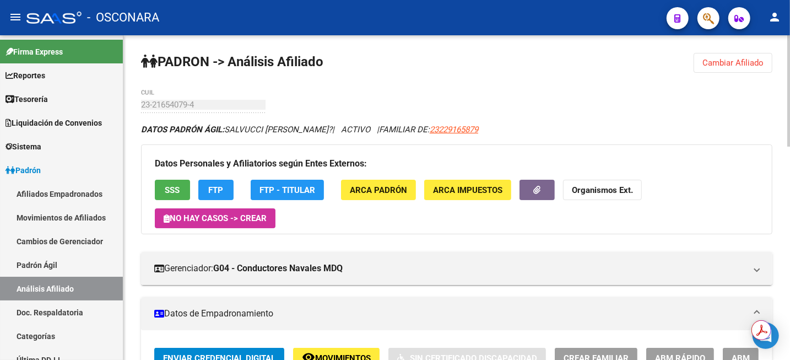
drag, startPoint x: 446, startPoint y: 132, endPoint x: 497, endPoint y: 128, distance: 51.4
click at [497, 128] on div "DATOS PADRÓN ÁGIL: [PERSON_NAME] [PERSON_NAME]? | ACTIVO | FAMILIAR DE: 2322916…" at bounding box center [457, 129] width 632 height 12
copy span "23229165879"
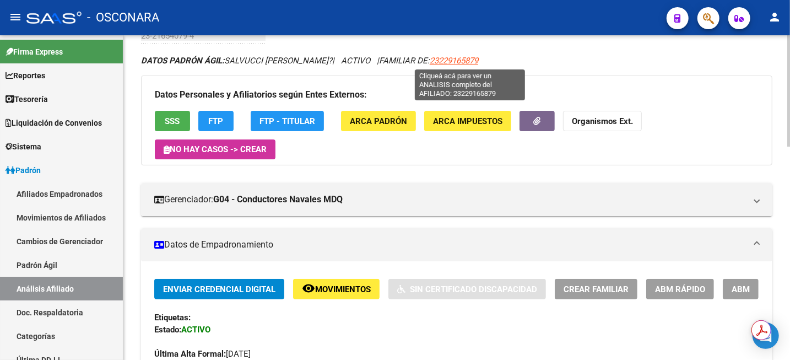
click at [460, 60] on span "23229165879" at bounding box center [454, 61] width 48 height 10
copy span "23229165879"
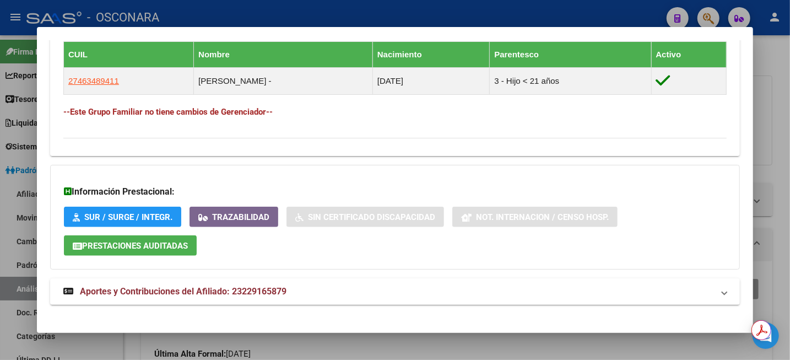
scroll to position [624, 0]
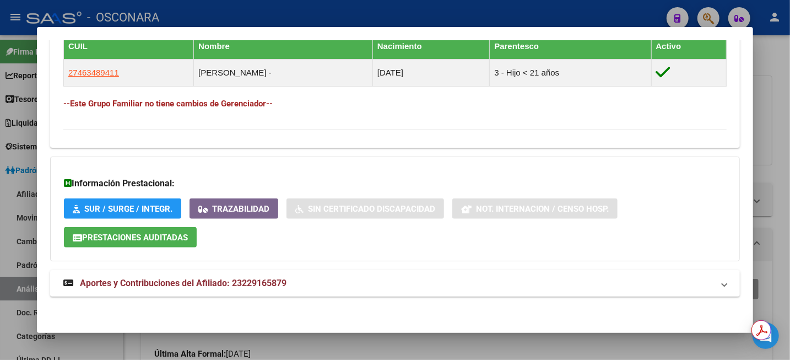
click at [280, 290] on mat-expansion-panel-header "Aportes y Contribuciones del Afiliado: 23229165879" at bounding box center [395, 283] width 690 height 26
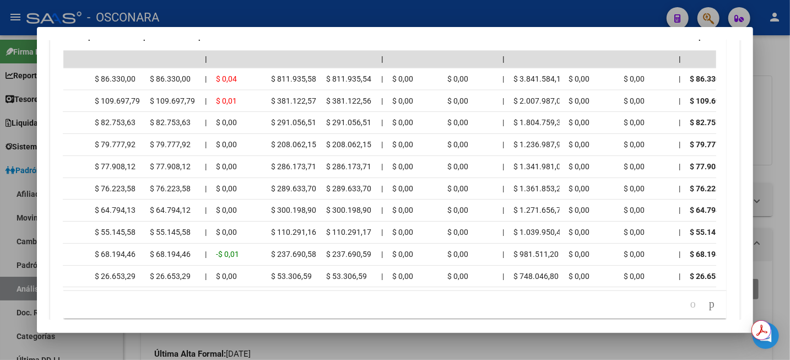
scroll to position [0, 0]
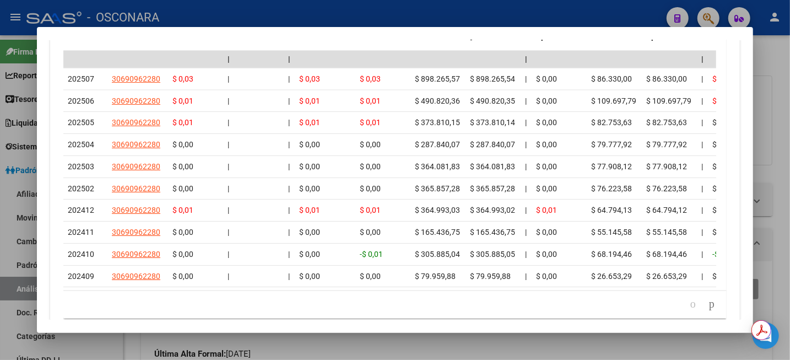
click at [789, 103] on div at bounding box center [395, 180] width 790 height 360
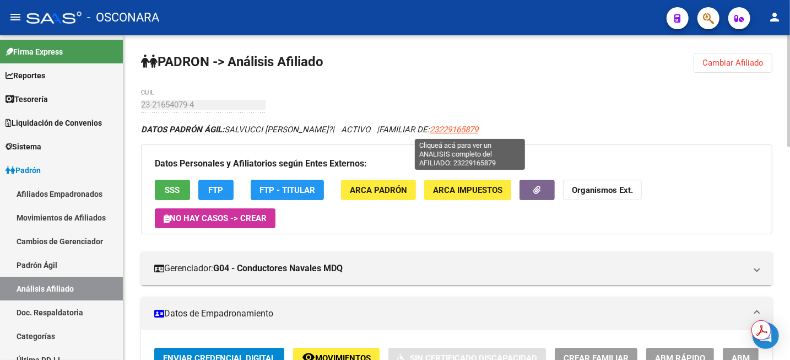
drag, startPoint x: 498, startPoint y: 132, endPoint x: 446, endPoint y: 127, distance: 51.5
click at [446, 127] on div "DATOS PADRÓN ÁGIL: [PERSON_NAME] [PERSON_NAME]? | ACTIVO | FAMILIAR DE: 2322916…" at bounding box center [457, 129] width 632 height 12
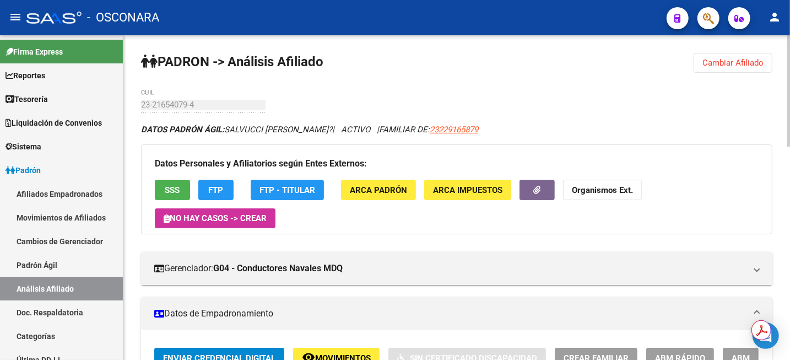
copy span "23229165879"
click at [537, 192] on icon "button" at bounding box center [537, 190] width 7 height 8
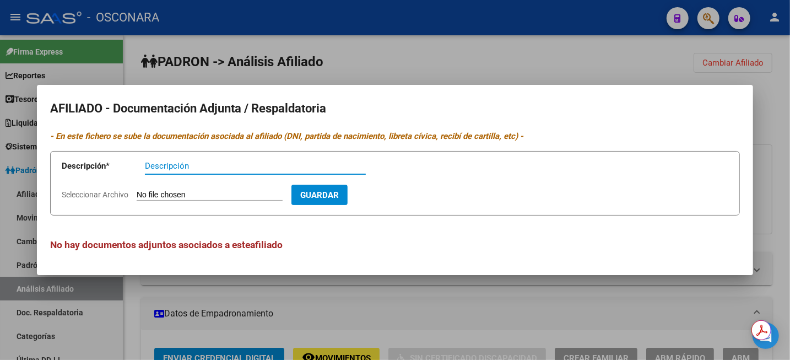
click at [536, 96] on mat-dialog-container "AFILIADO - Documentación Adjunta / Respaldatoria - En este fichero se sube la d…" at bounding box center [395, 180] width 716 height 190
click at [538, 62] on div at bounding box center [395, 180] width 790 height 360
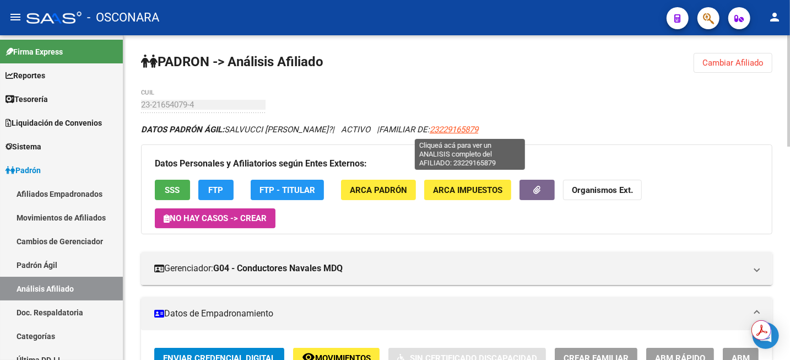
click at [465, 132] on span "23229165879" at bounding box center [454, 130] width 48 height 10
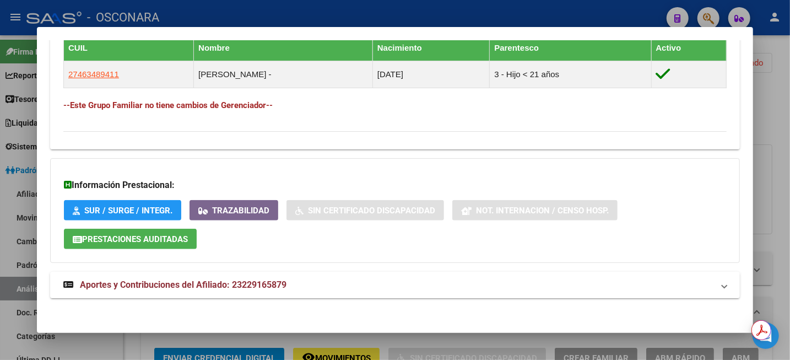
scroll to position [624, 0]
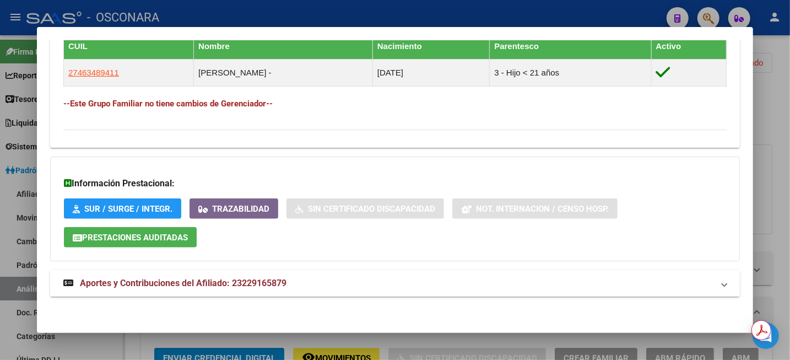
click at [279, 281] on span "Aportes y Contribuciones del Afiliado: 23229165879" at bounding box center [183, 283] width 207 height 10
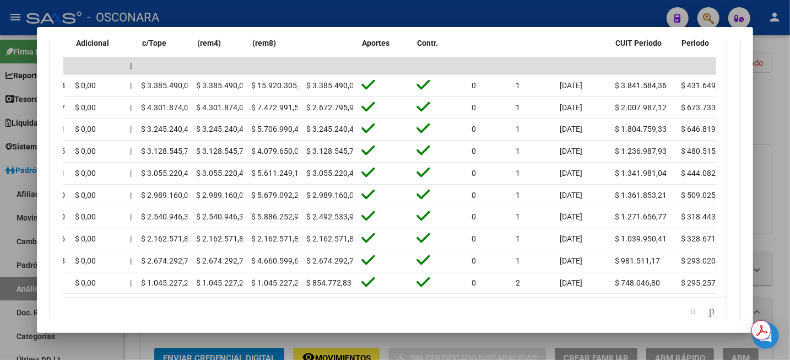
scroll to position [0, 1468]
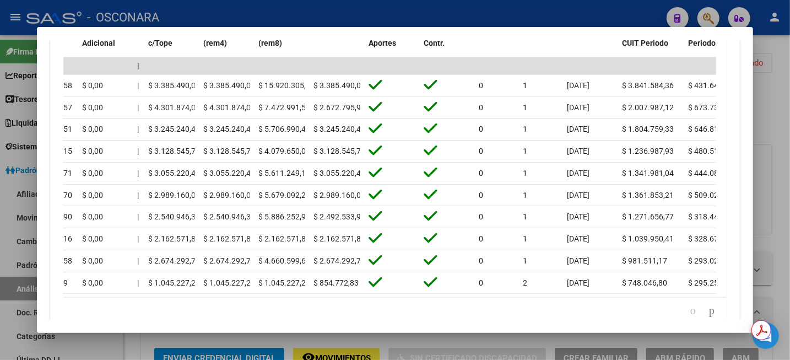
click at [773, 148] on div at bounding box center [395, 180] width 790 height 360
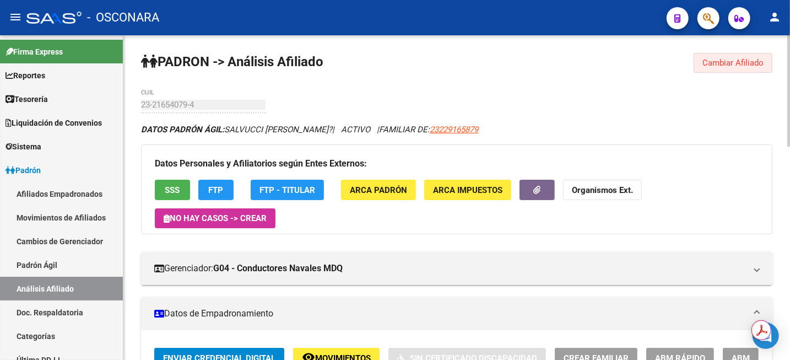
drag, startPoint x: 754, startPoint y: 63, endPoint x: 726, endPoint y: 68, distance: 28.5
click at [753, 63] on span "Cambiar Afiliado" at bounding box center [733, 63] width 61 height 10
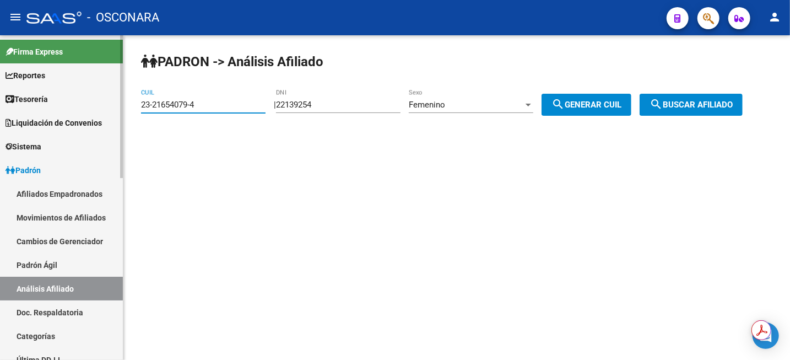
drag, startPoint x: 207, startPoint y: 103, endPoint x: 53, endPoint y: 111, distance: 154.0
click at [54, 111] on mat-sidenav-container "Firma Express Reportes Tablero de Control Ingresos Percibidos Análisis de todos…" at bounding box center [395, 197] width 790 height 325
paste input "7-33049599-0"
type input "27-33049599-0"
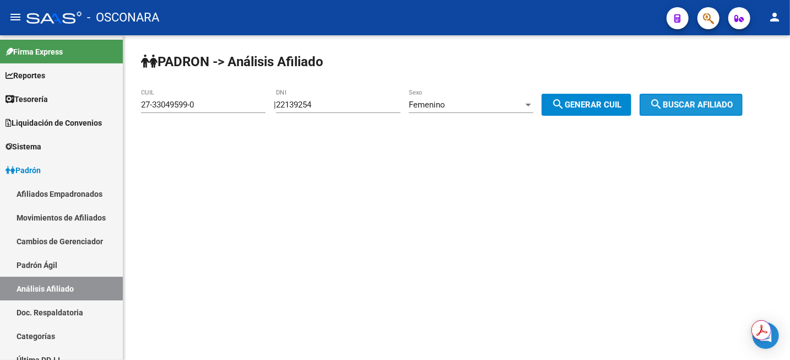
click at [663, 109] on mat-icon "search" at bounding box center [656, 104] width 13 height 13
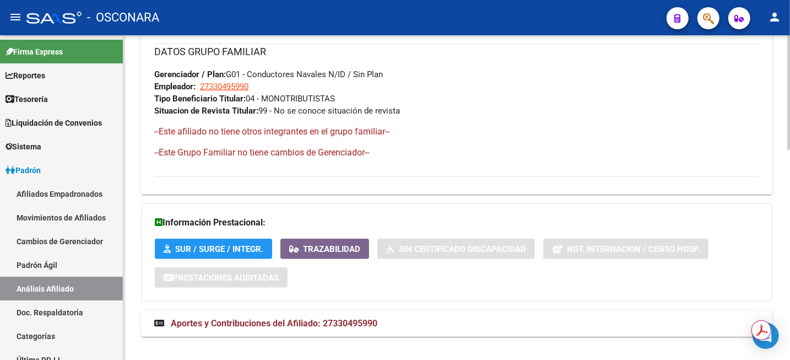
scroll to position [593, 0]
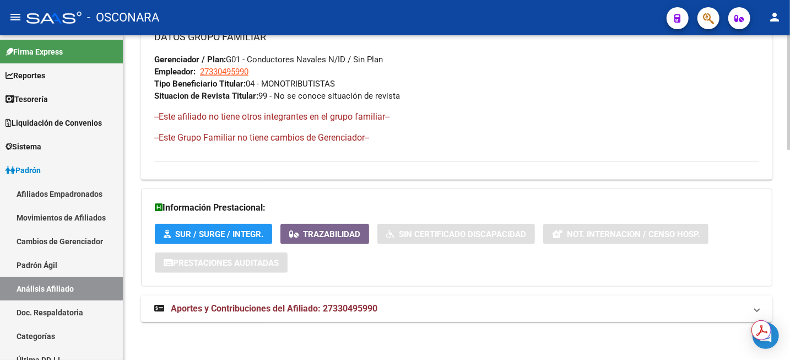
click at [321, 310] on span "Aportes y Contribuciones del Afiliado: 27330495990" at bounding box center [274, 308] width 207 height 10
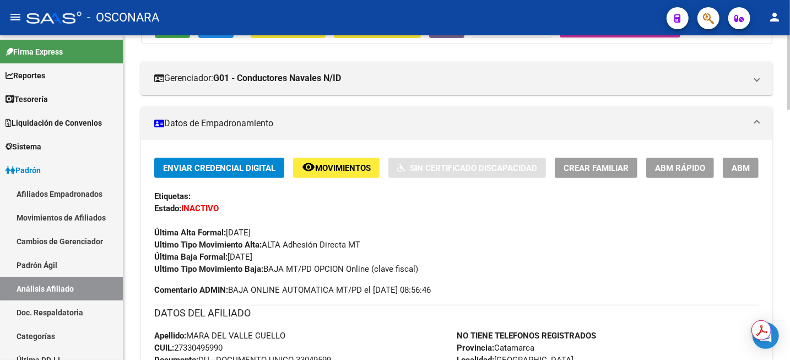
scroll to position [138, 0]
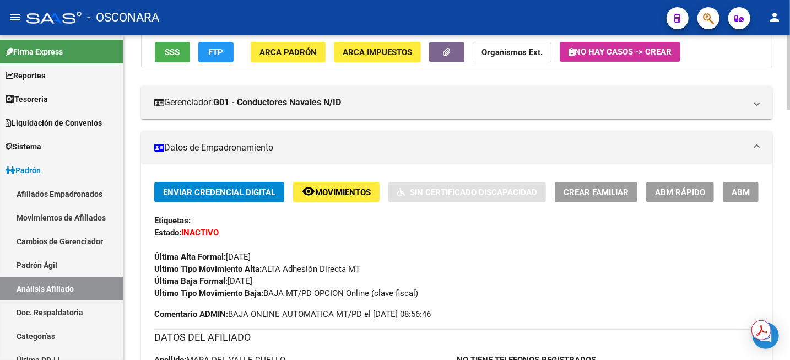
drag, startPoint x: 328, startPoint y: 327, endPoint x: 340, endPoint y: 325, distance: 12.3
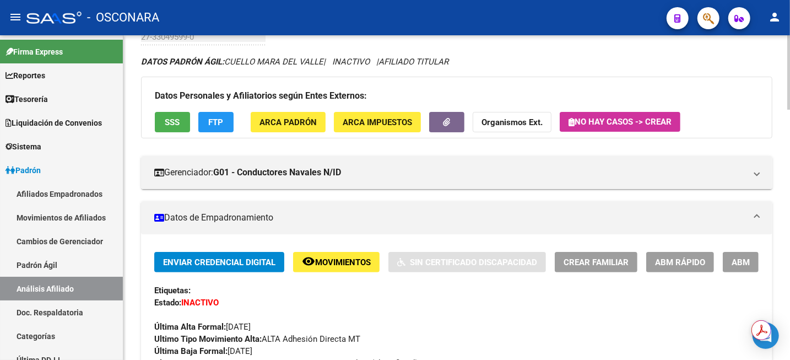
scroll to position [0, 0]
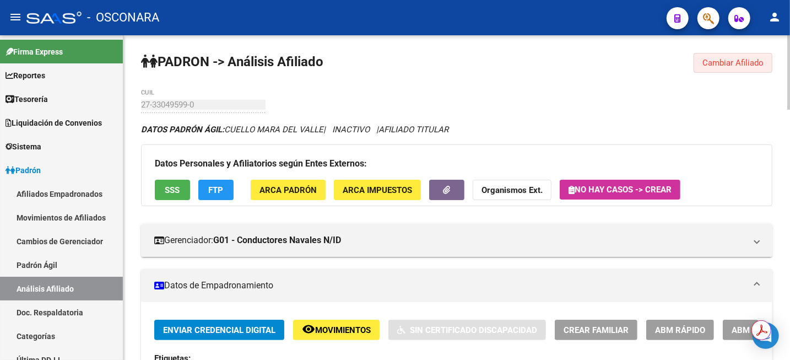
click at [739, 60] on span "Cambiar Afiliado" at bounding box center [733, 63] width 61 height 10
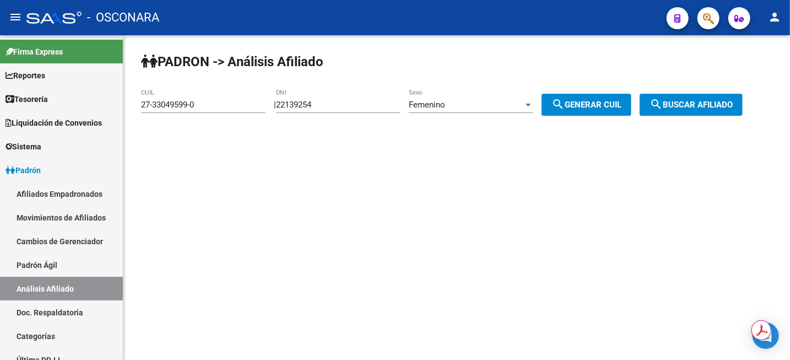
click at [713, 96] on button "search Buscar afiliado" at bounding box center [691, 105] width 103 height 22
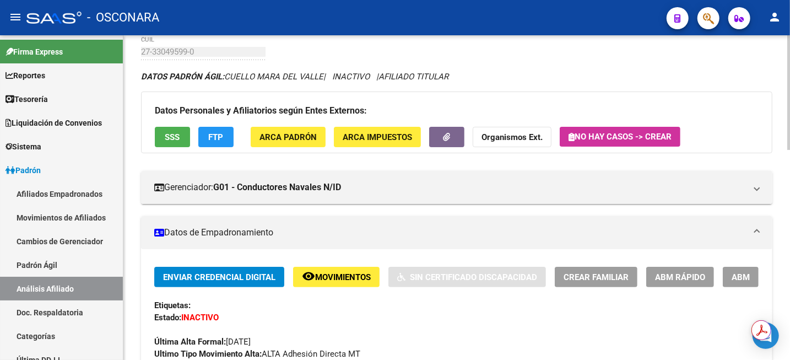
scroll to position [69, 0]
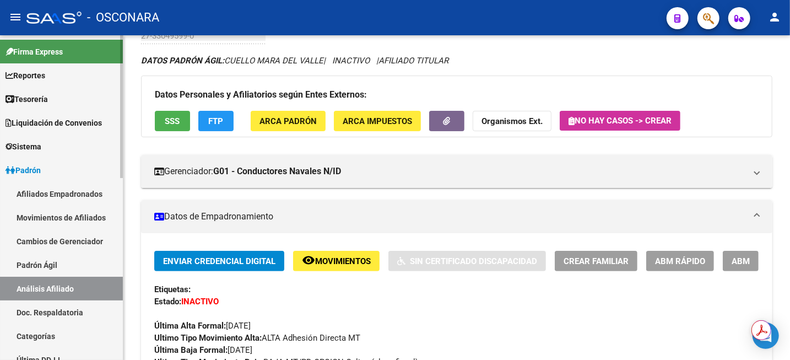
click at [43, 289] on link "Análisis Afiliado" at bounding box center [61, 289] width 123 height 24
click at [64, 265] on link "Padrón Ágil" at bounding box center [61, 265] width 123 height 24
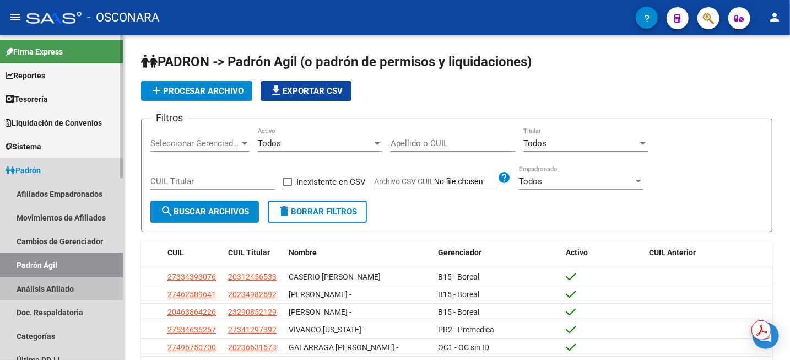
click at [69, 285] on link "Análisis Afiliado" at bounding box center [61, 289] width 123 height 24
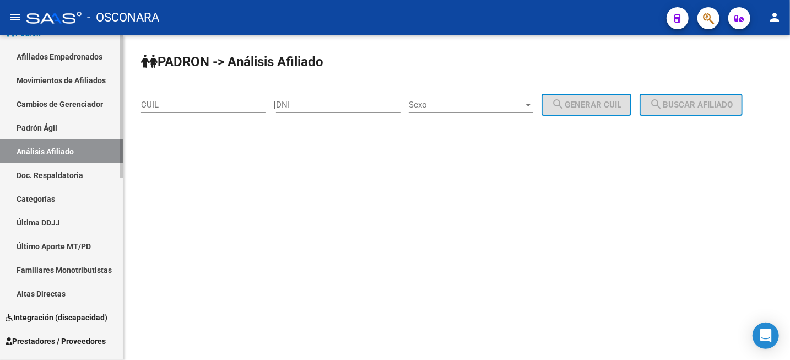
scroll to position [138, 0]
click at [89, 145] on link "Análisis Afiliado" at bounding box center [61, 151] width 123 height 24
